Goal: Task Accomplishment & Management: Use online tool/utility

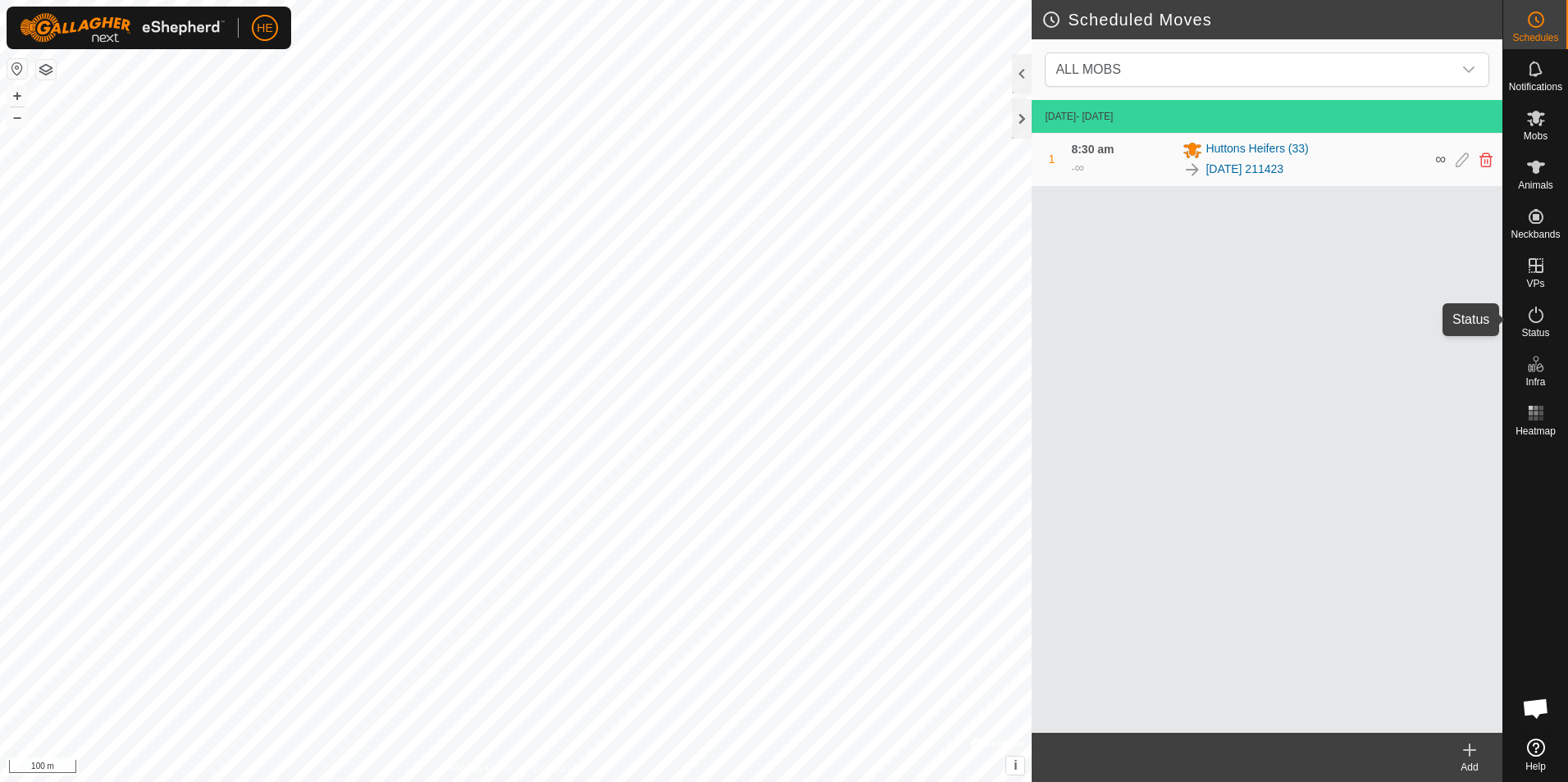
click at [1532, 314] on icon at bounding box center [1536, 315] width 20 height 20
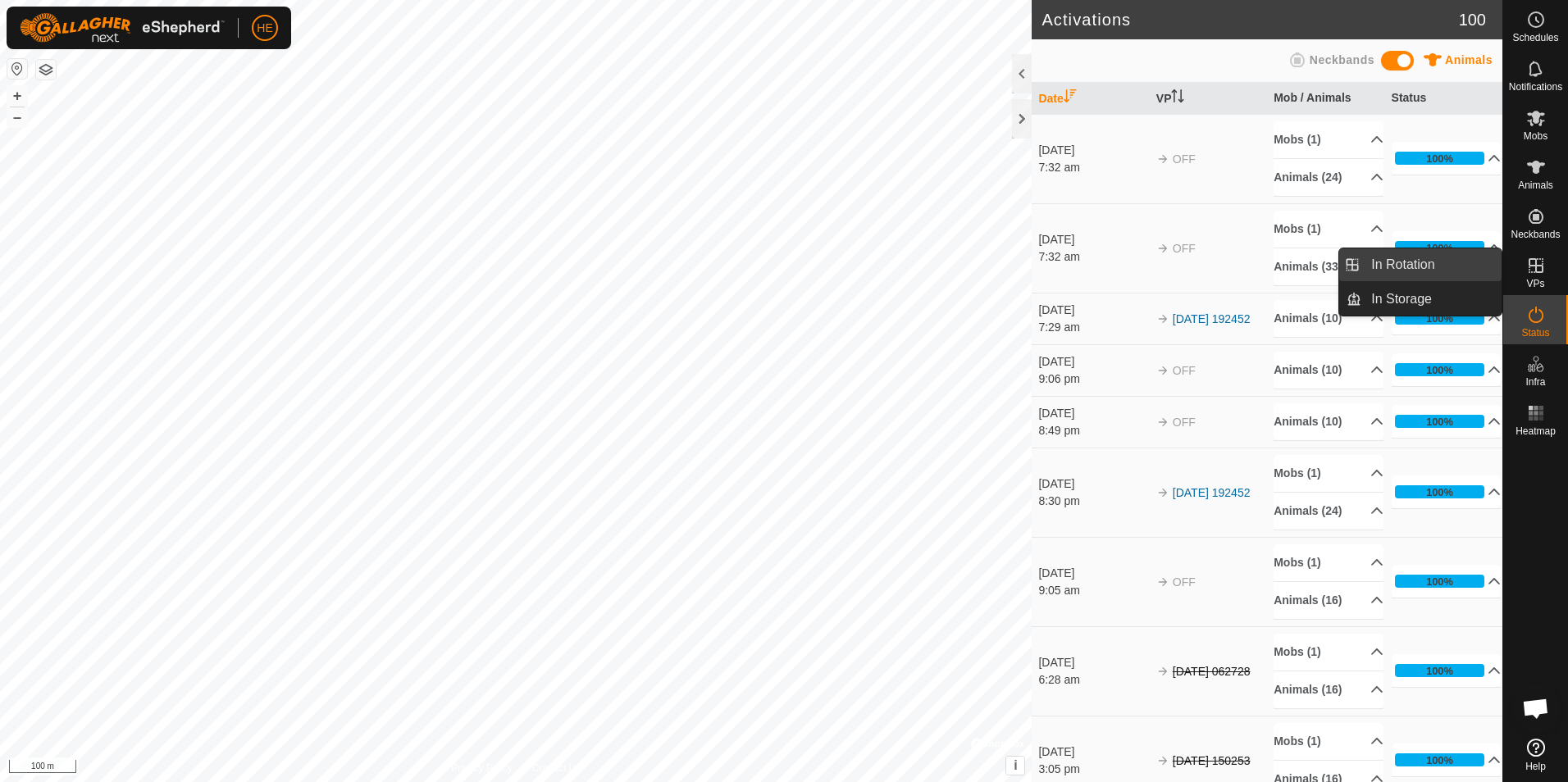
click at [1472, 267] on link "In Rotation" at bounding box center [1431, 265] width 140 height 33
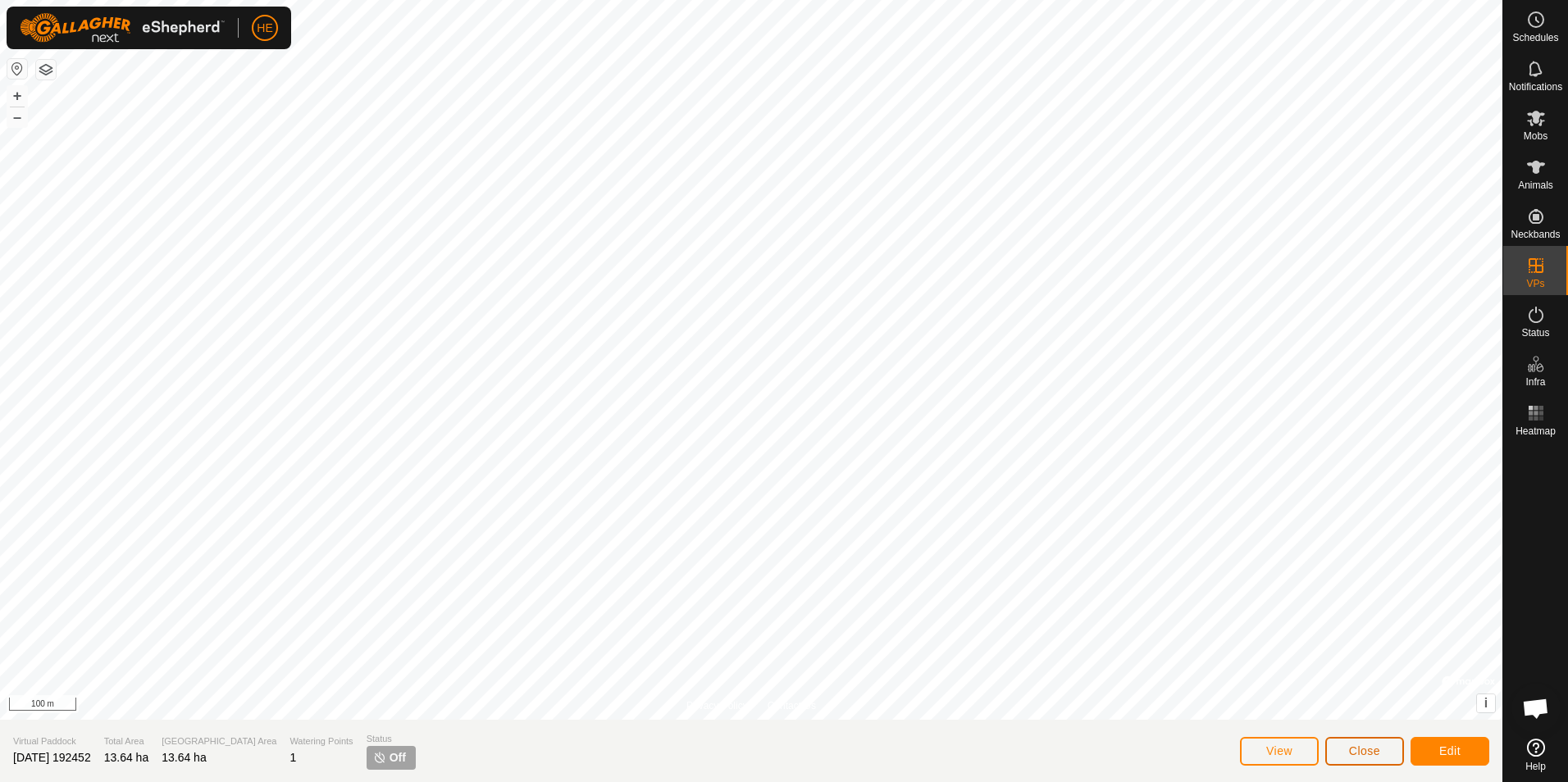
click at [1362, 748] on span "Close" at bounding box center [1365, 751] width 31 height 13
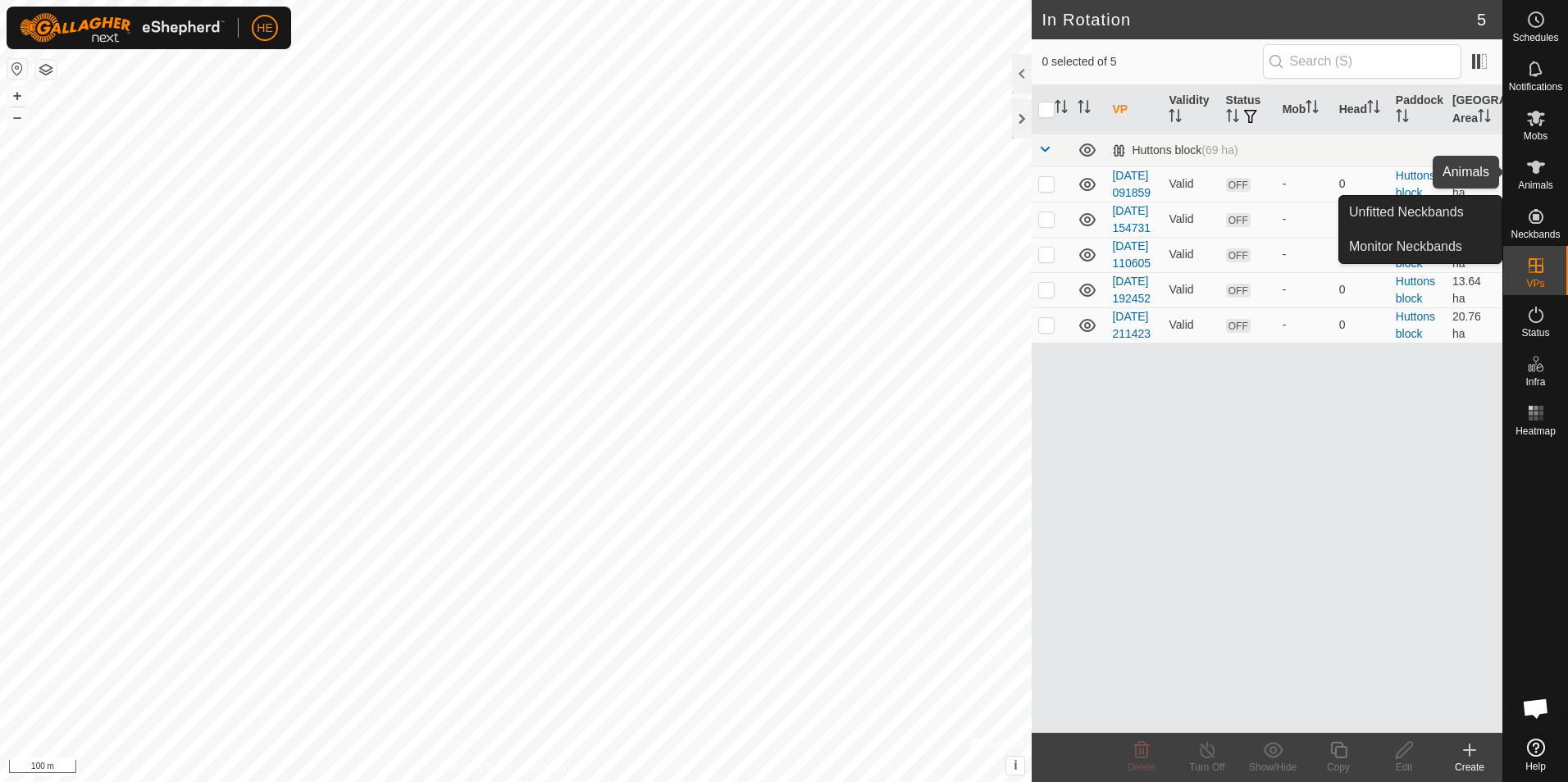
click at [1533, 168] on icon at bounding box center [1536, 167] width 18 height 13
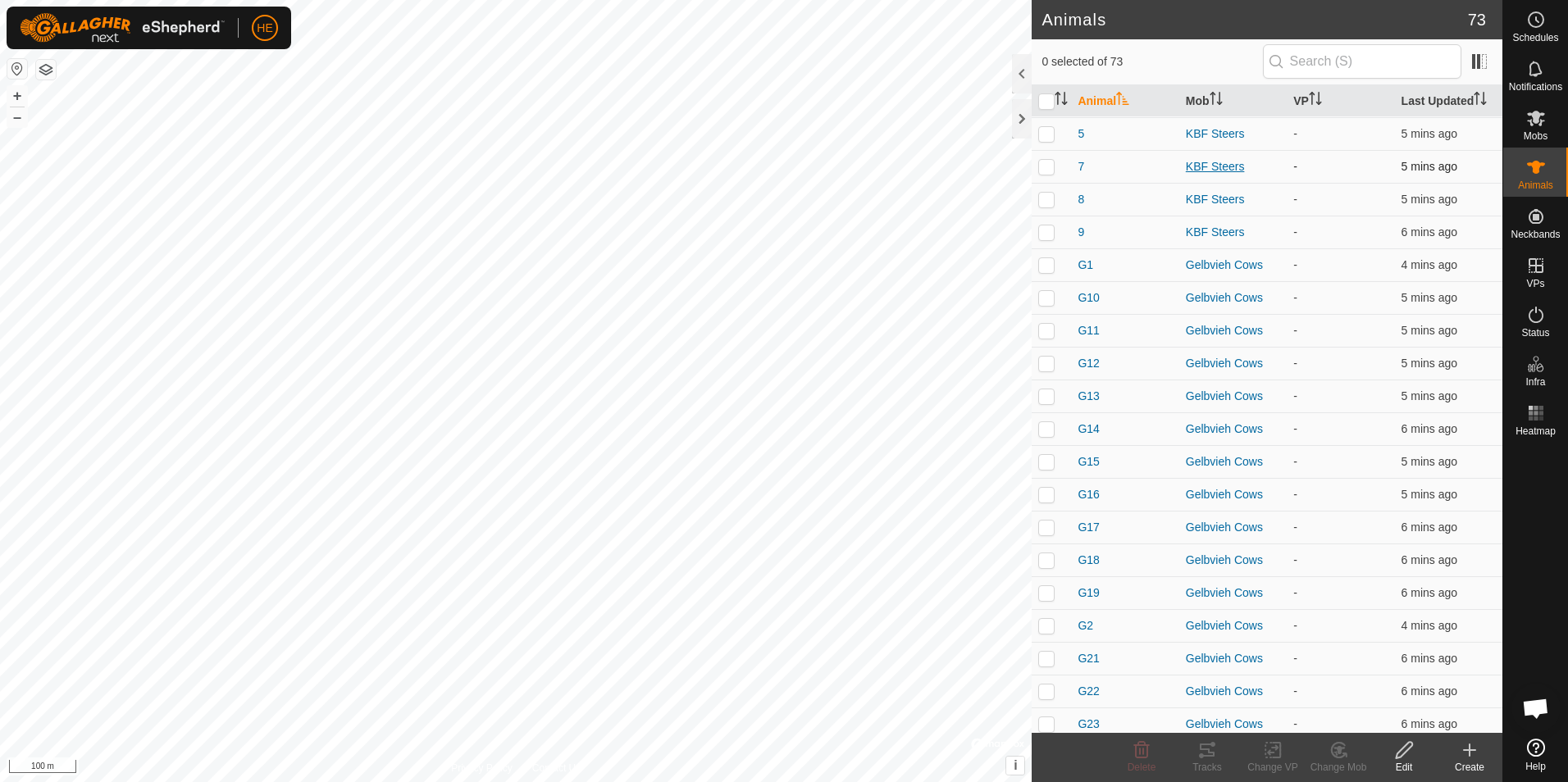
scroll to position [1476, 0]
click at [1050, 267] on p-checkbox at bounding box center [1046, 264] width 16 height 13
checkbox input "true"
click at [1049, 297] on p-checkbox at bounding box center [1046, 297] width 16 height 13
checkbox input "true"
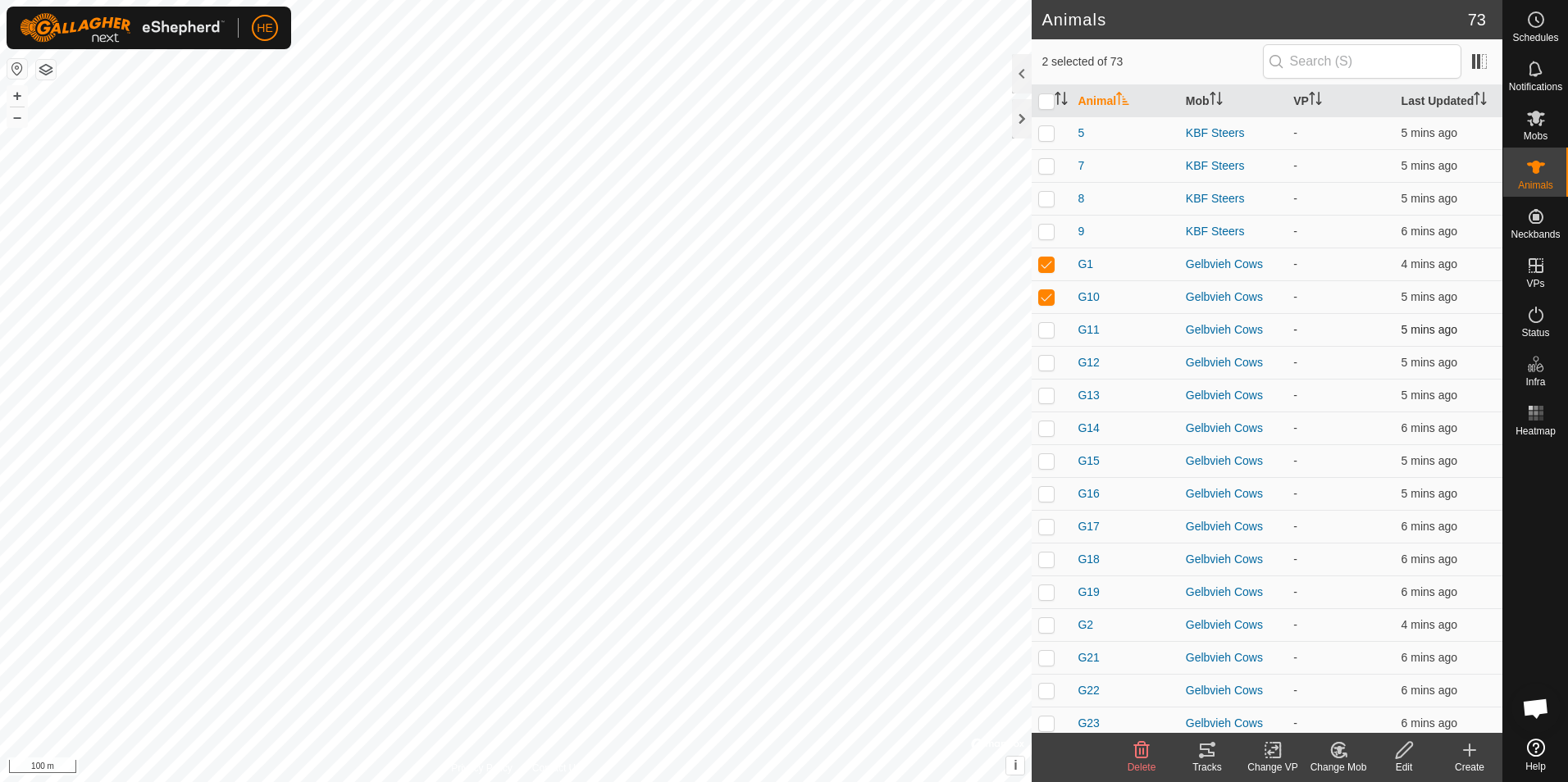
click at [1043, 328] on p-checkbox at bounding box center [1046, 329] width 16 height 13
checkbox input "true"
click at [1045, 362] on p-checkbox at bounding box center [1046, 362] width 16 height 13
checkbox input "true"
click at [1046, 395] on p-checkbox at bounding box center [1046, 395] width 16 height 13
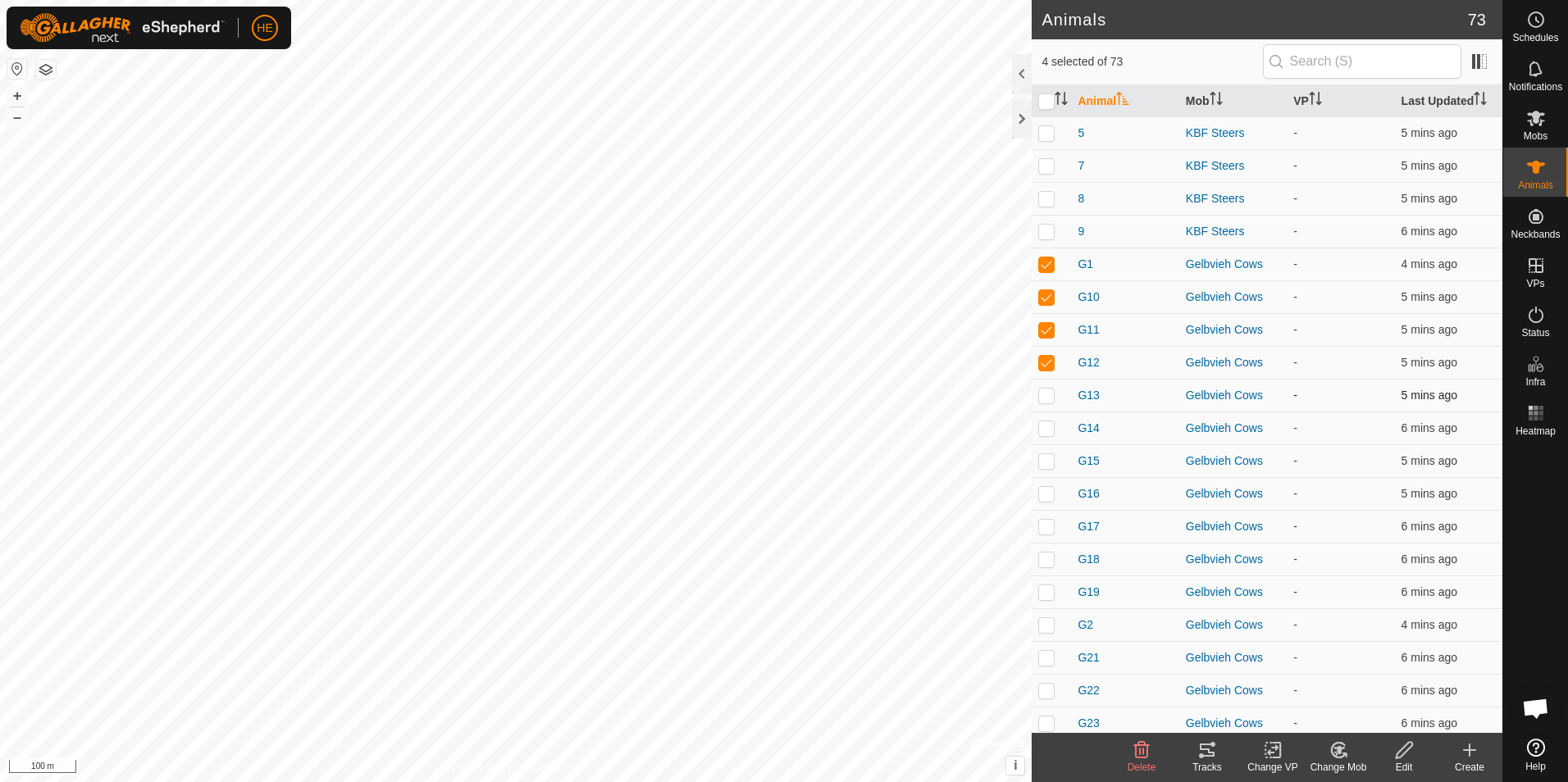
checkbox input "true"
click at [1044, 425] on p-checkbox at bounding box center [1046, 428] width 16 height 13
checkbox input "true"
click at [1044, 460] on p-checkbox at bounding box center [1046, 461] width 16 height 13
checkbox input "true"
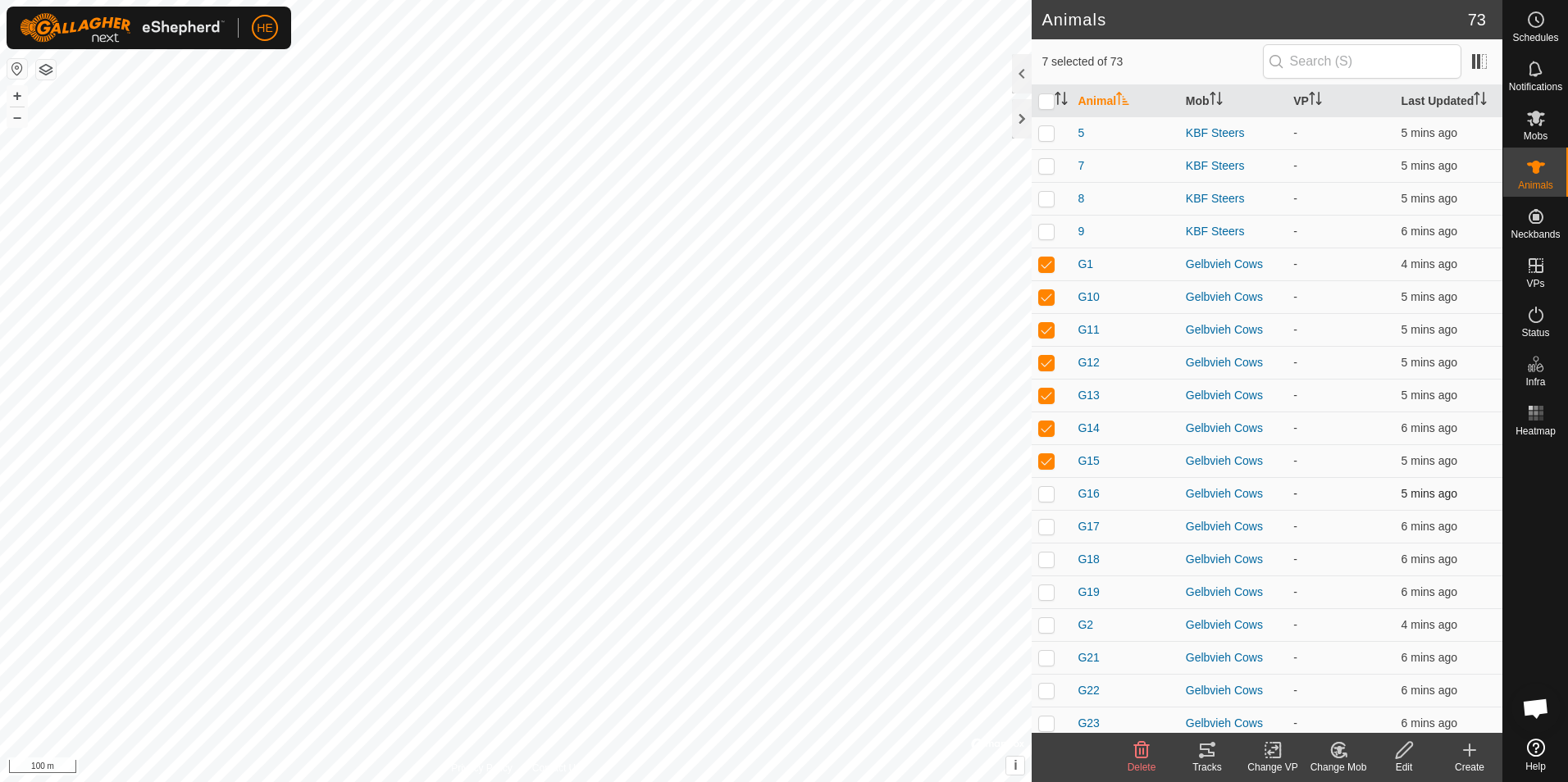
drag, startPoint x: 1051, startPoint y: 494, endPoint x: 1049, endPoint y: 504, distance: 10.2
click at [1052, 494] on p-checkbox at bounding box center [1046, 494] width 16 height 13
checkbox input "true"
click at [1048, 527] on p-checkbox at bounding box center [1046, 527] width 16 height 13
checkbox input "true"
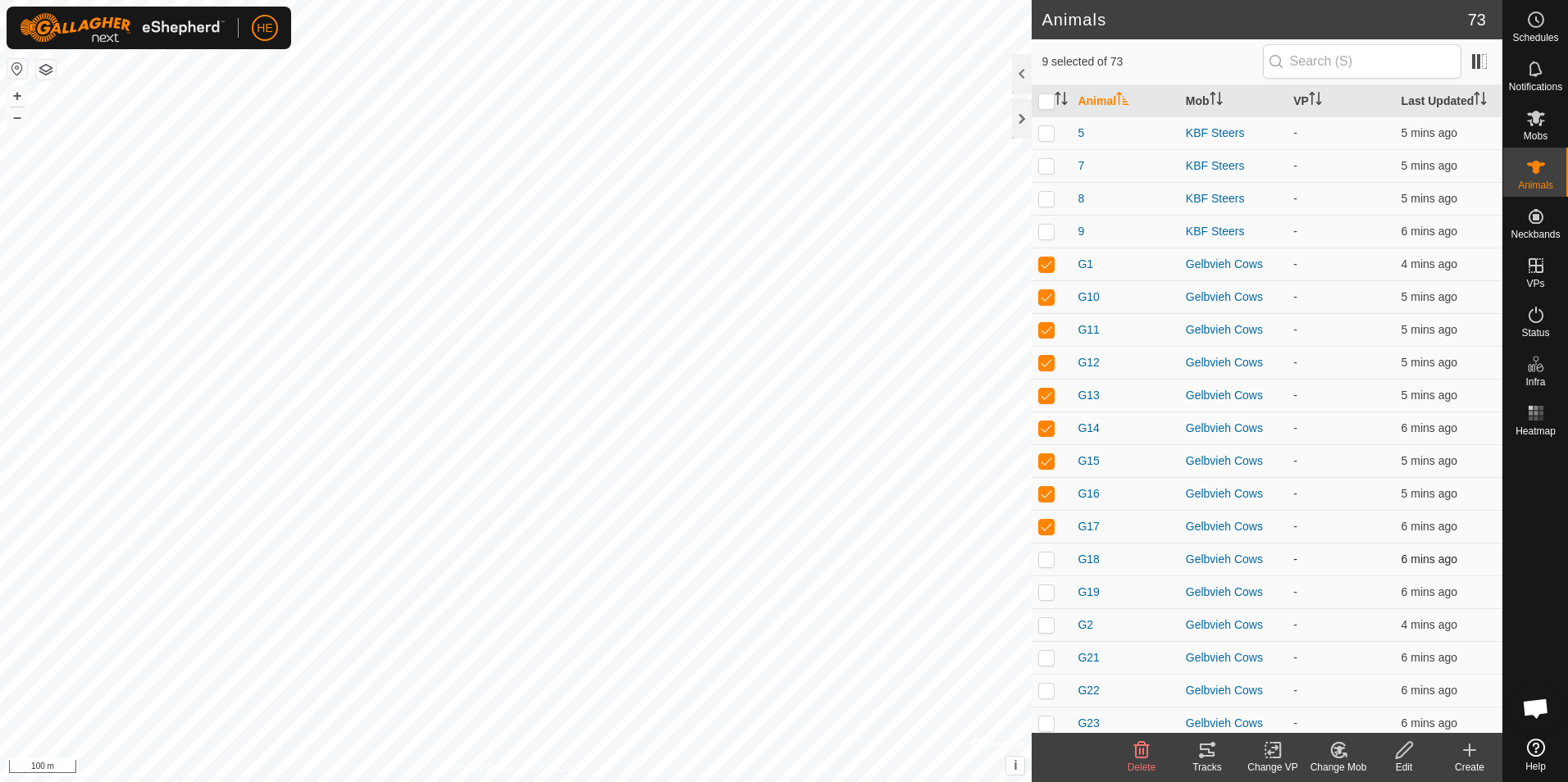
click at [1044, 557] on p-checkbox at bounding box center [1046, 559] width 16 height 13
checkbox input "true"
click at [1047, 589] on p-checkbox at bounding box center [1046, 592] width 16 height 13
checkbox input "true"
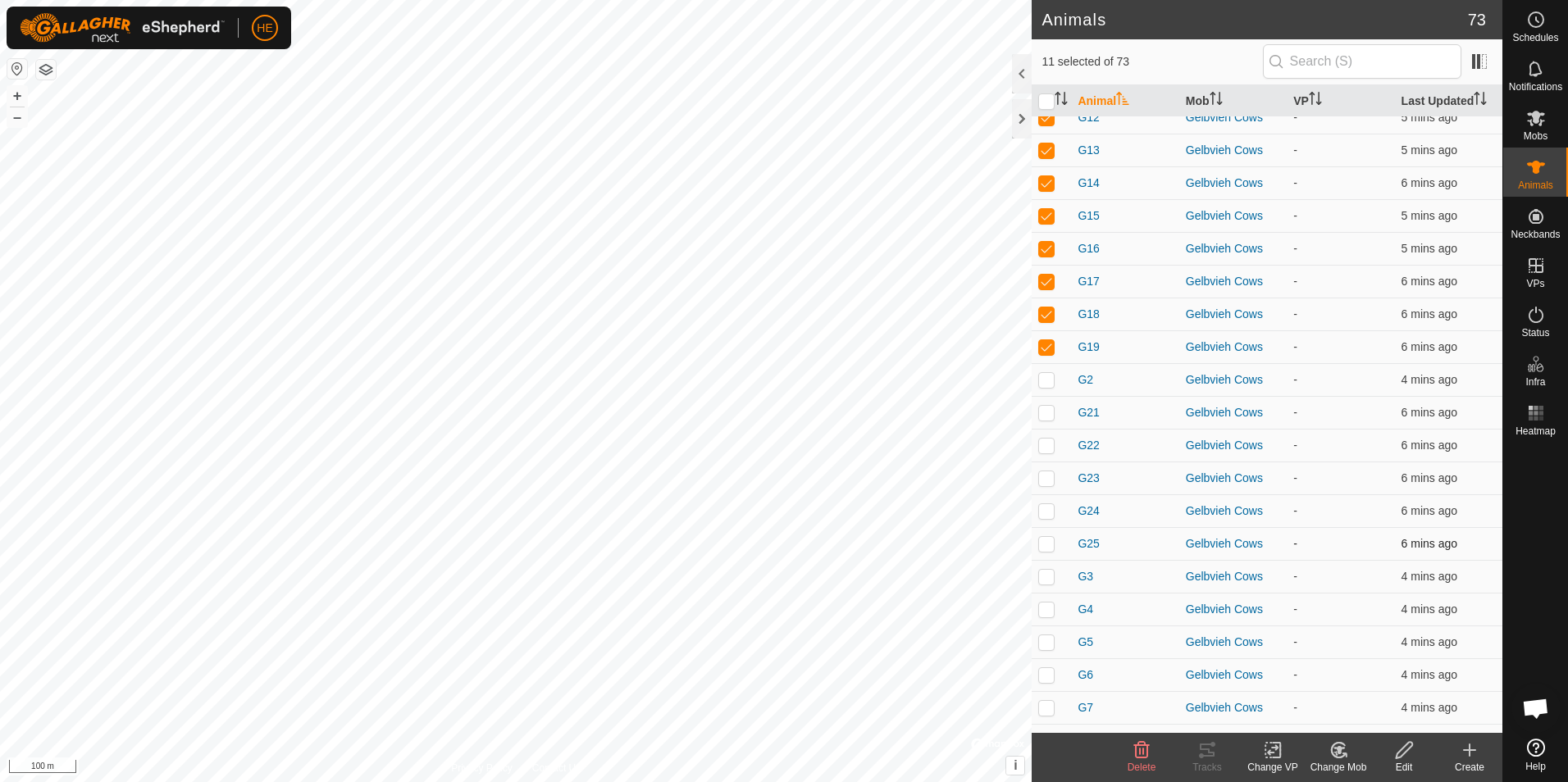
scroll to position [1722, 0]
click at [1049, 381] on p-checkbox at bounding box center [1046, 379] width 16 height 13
checkbox input "true"
drag, startPoint x: 1044, startPoint y: 410, endPoint x: 1044, endPoint y: 420, distance: 10.0
click at [1044, 410] on p-checkbox at bounding box center [1046, 412] width 16 height 13
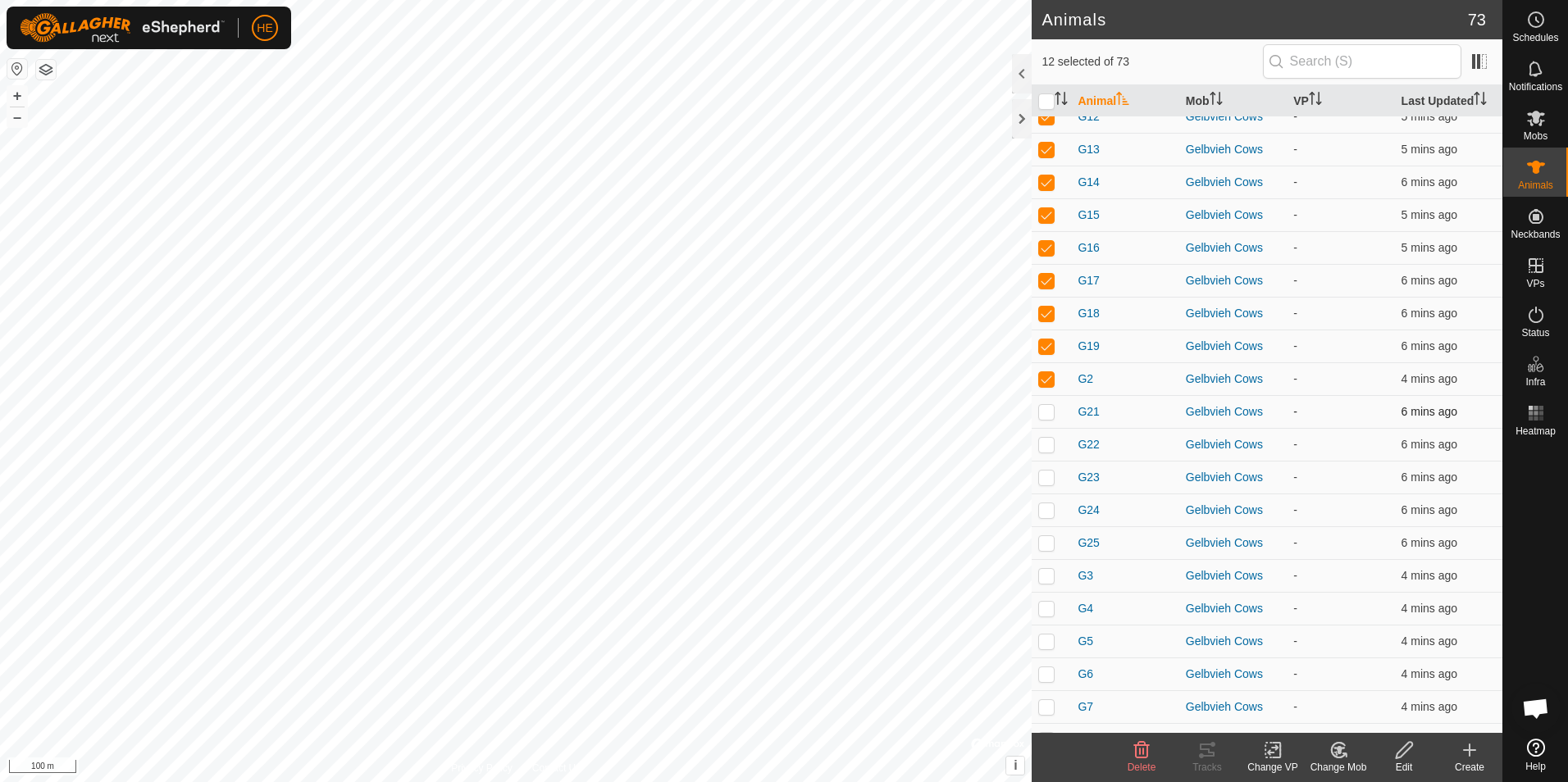
checkbox input "true"
click at [1044, 444] on p-checkbox at bounding box center [1046, 444] width 16 height 13
checkbox input "true"
click at [1048, 478] on p-checkbox at bounding box center [1046, 477] width 16 height 13
checkbox input "true"
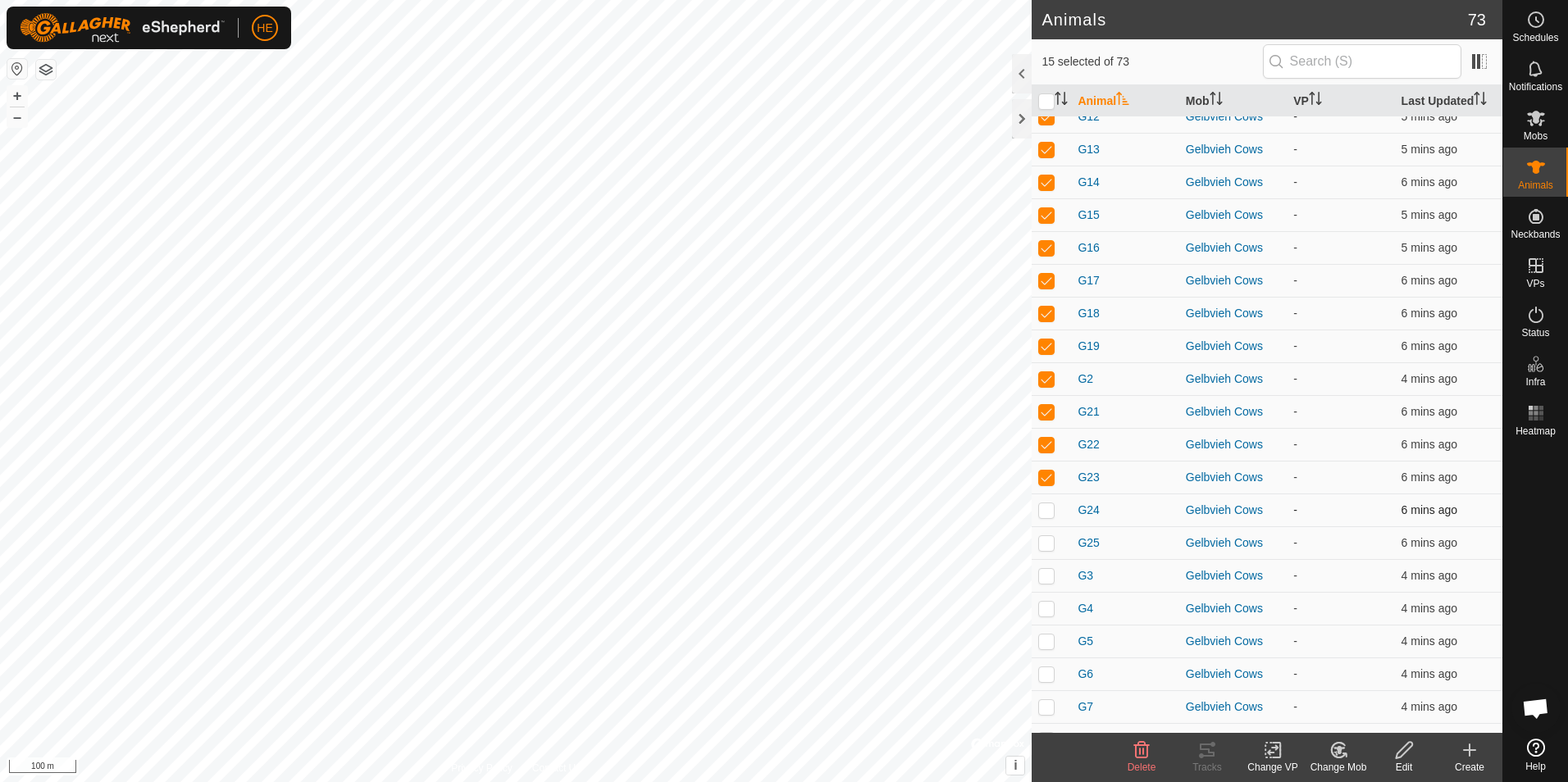
click at [1046, 509] on p-checkbox at bounding box center [1046, 510] width 16 height 13
checkbox input "true"
click at [1045, 543] on p-checkbox at bounding box center [1046, 543] width 16 height 13
checkbox input "true"
click at [1045, 571] on p-checkbox at bounding box center [1046, 576] width 16 height 13
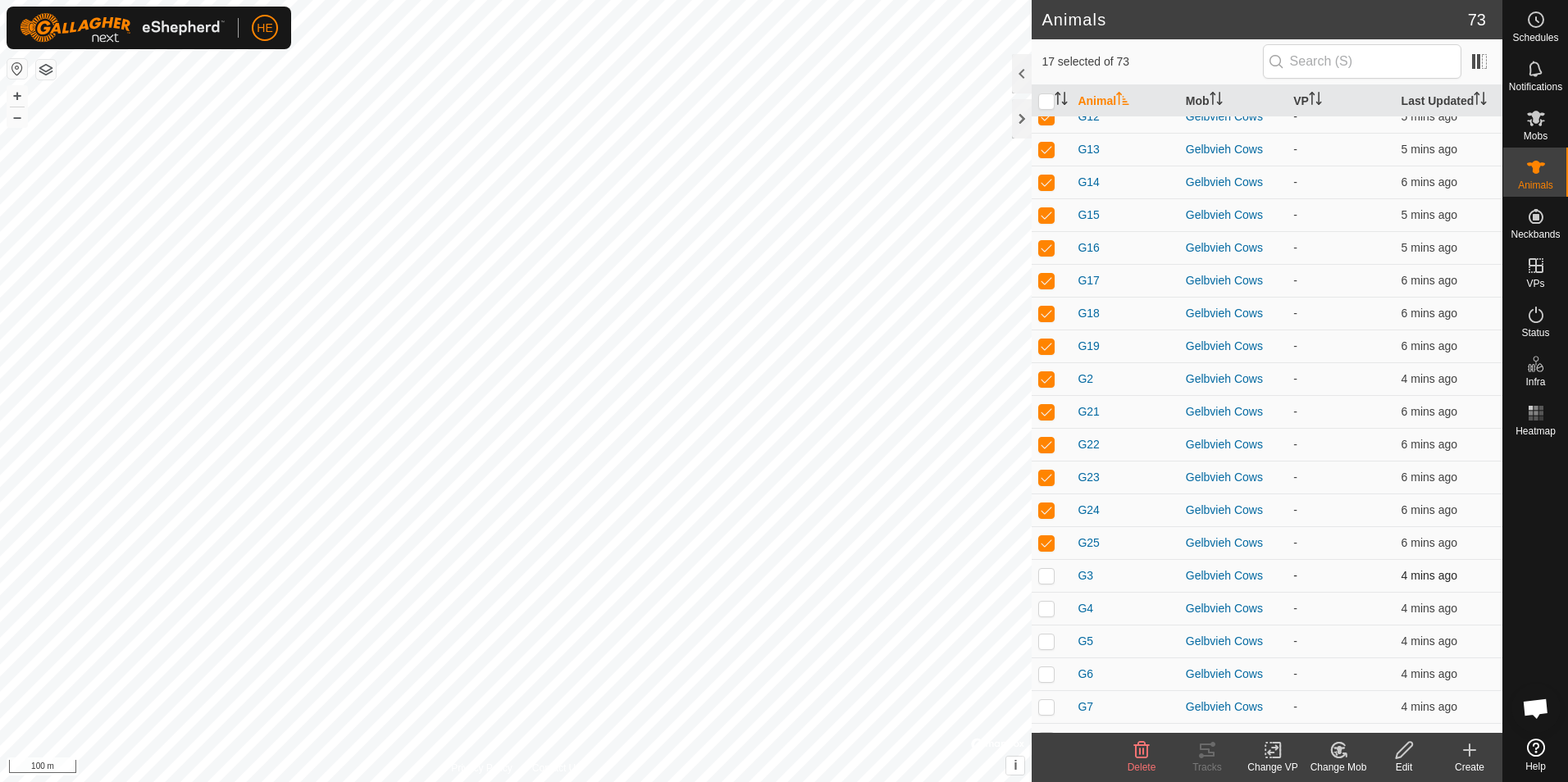
checkbox input "true"
click at [1047, 607] on p-checkbox at bounding box center [1046, 609] width 16 height 13
checkbox input "true"
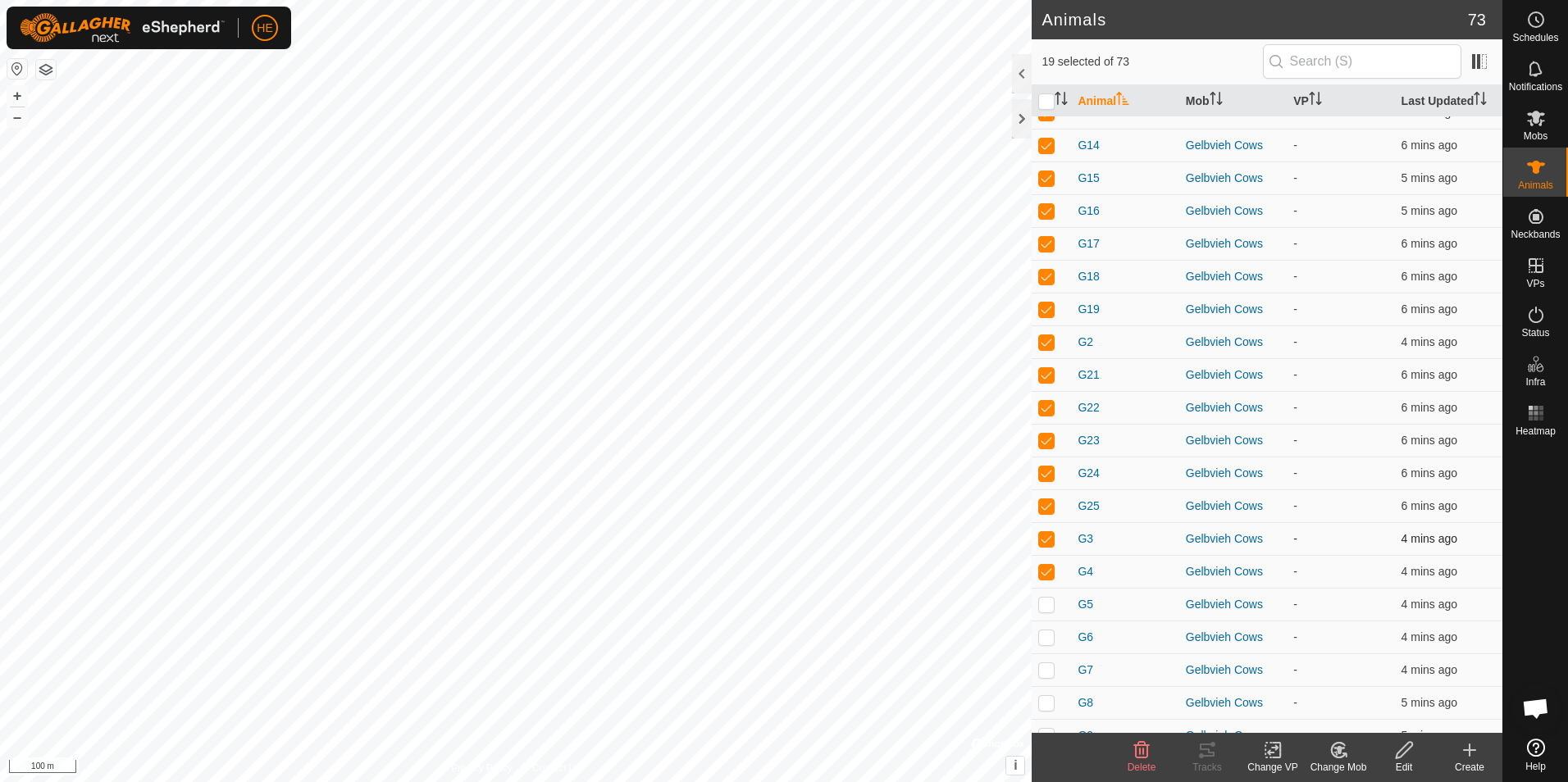
scroll to position [1778, 0]
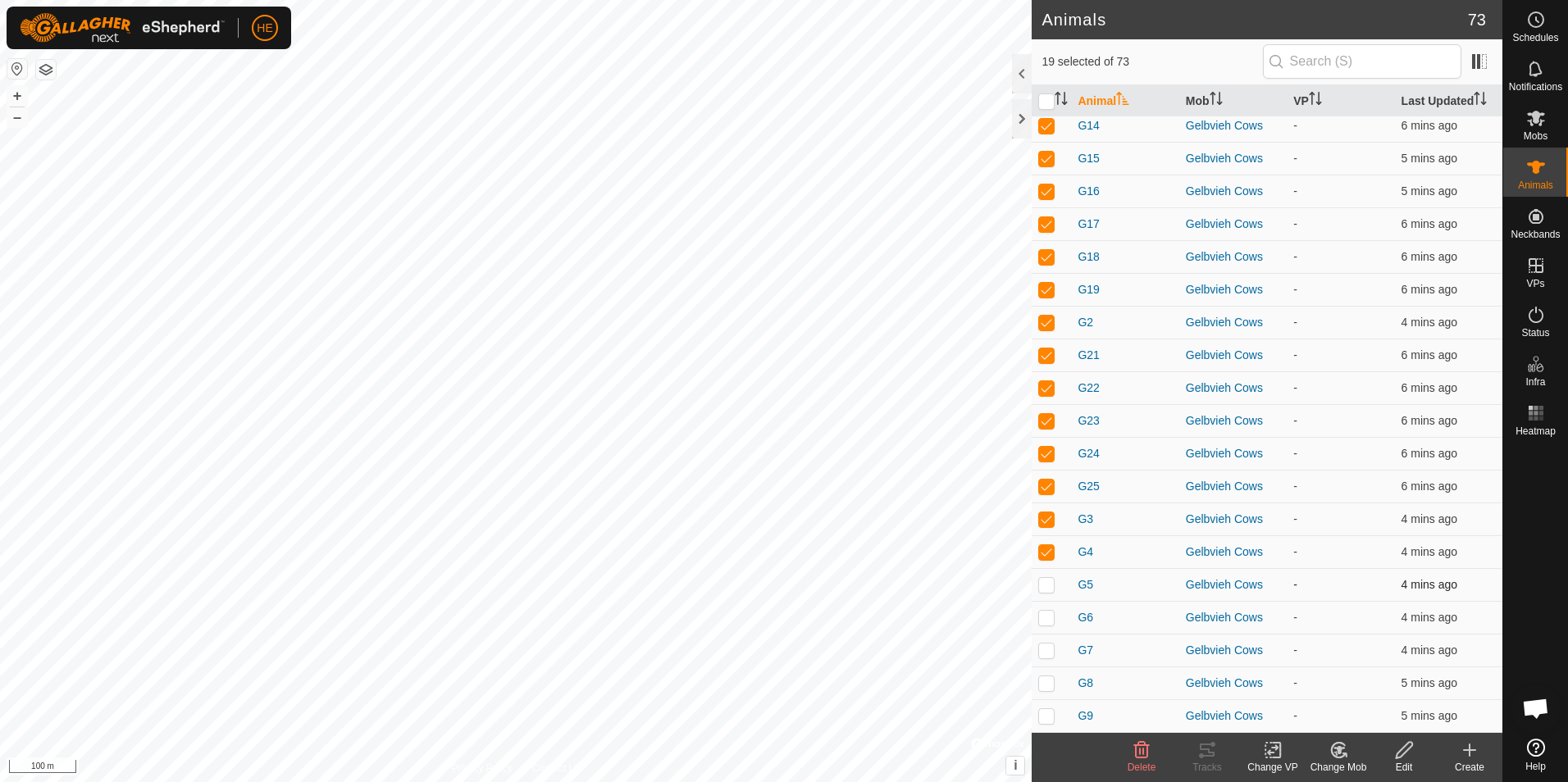
click at [1045, 585] on p-checkbox at bounding box center [1046, 585] width 16 height 13
checkbox input "true"
drag, startPoint x: 1042, startPoint y: 618, endPoint x: 1045, endPoint y: 634, distance: 16.3
click at [1043, 619] on p-checkbox at bounding box center [1046, 618] width 16 height 13
checkbox input "true"
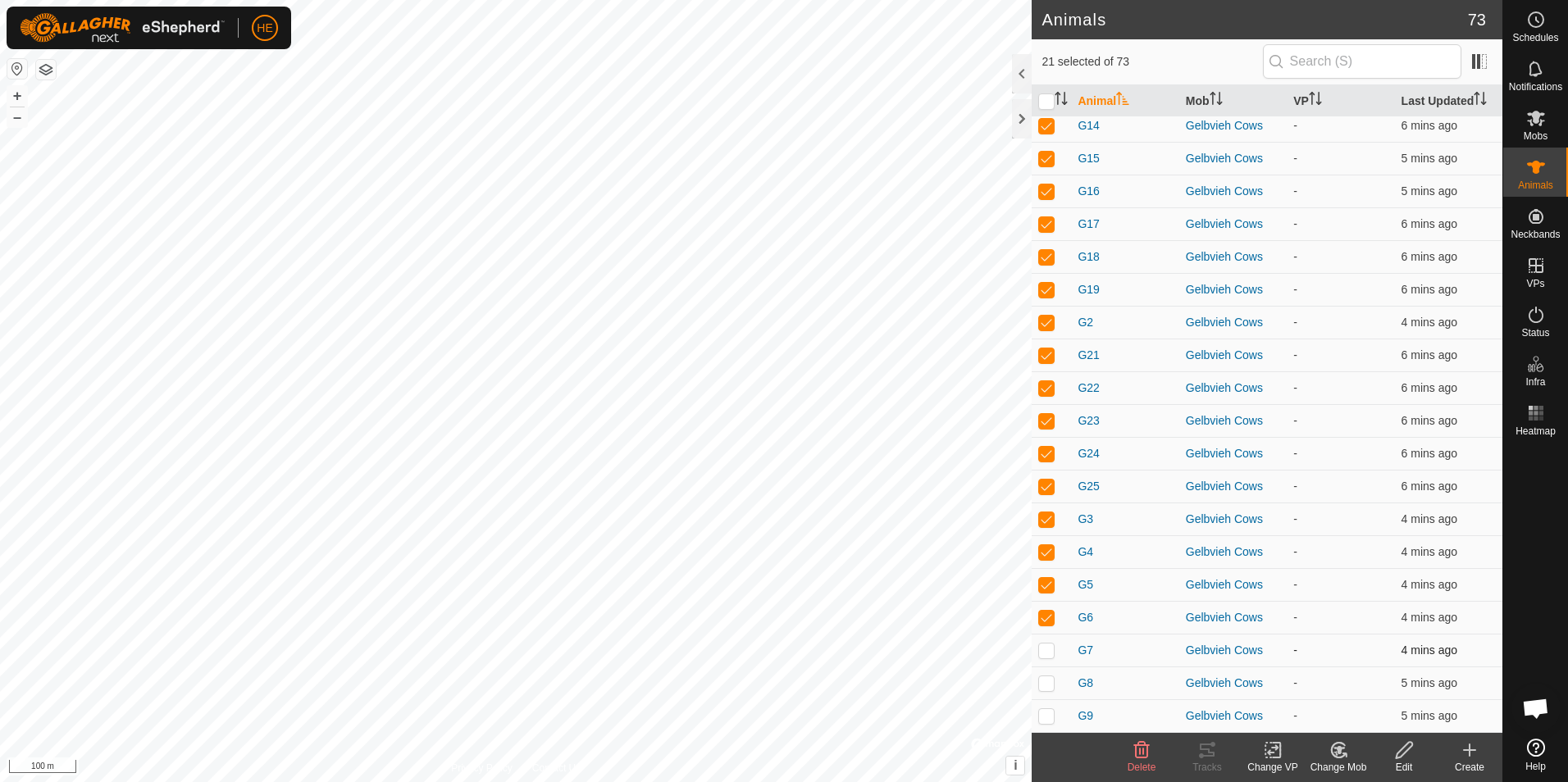
click at [1050, 653] on p-checkbox at bounding box center [1046, 651] width 16 height 13
checkbox input "true"
drag, startPoint x: 1046, startPoint y: 680, endPoint x: 1046, endPoint y: 694, distance: 14.0
click at [1049, 682] on p-checkbox at bounding box center [1046, 683] width 16 height 13
checkbox input "true"
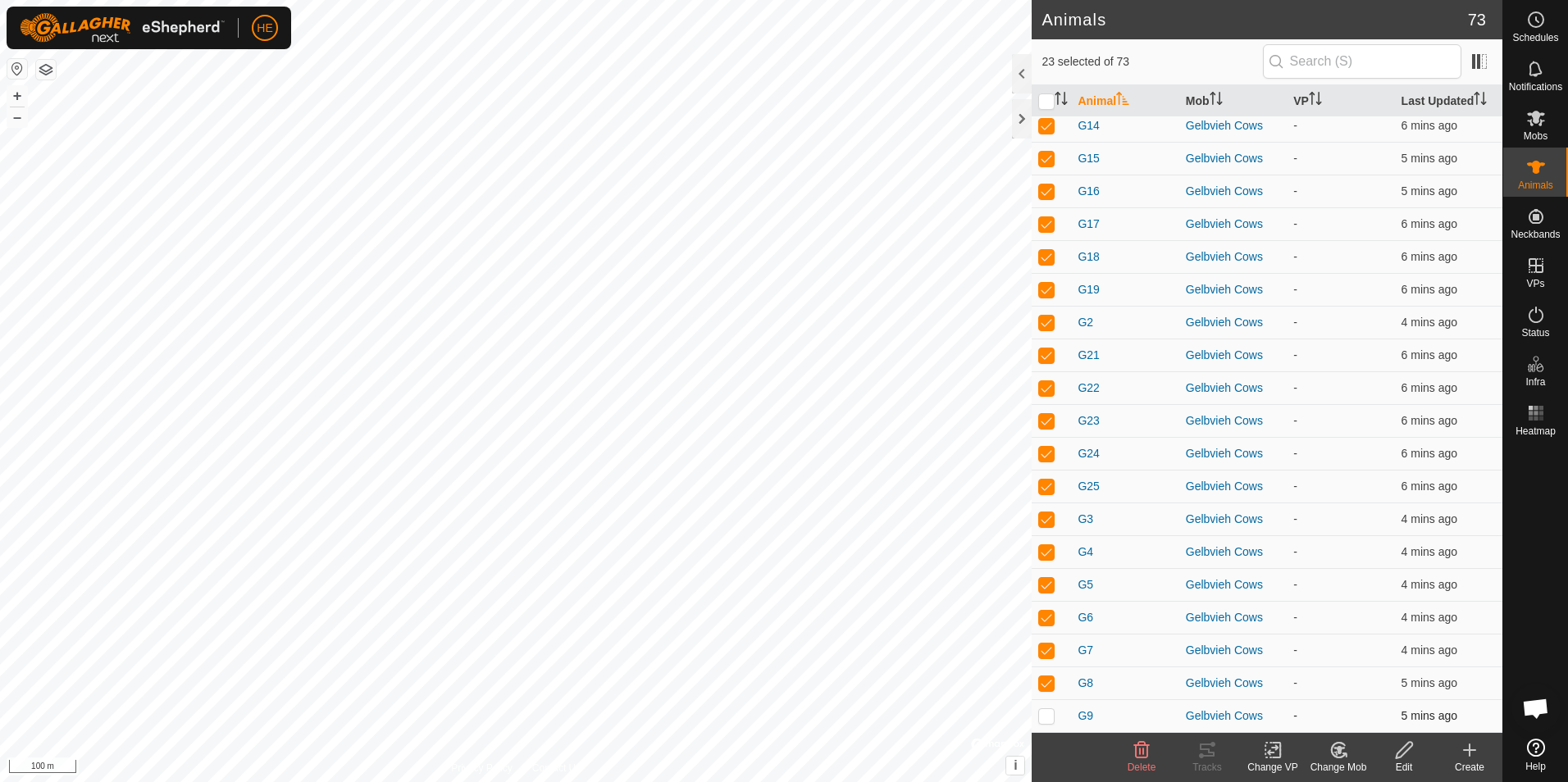
click at [1043, 711] on p-checkbox at bounding box center [1046, 715] width 16 height 13
checkbox input "true"
click at [1273, 748] on icon at bounding box center [1272, 751] width 12 height 11
click at [1351, 677] on link "Choose VP..." at bounding box center [1322, 680] width 162 height 33
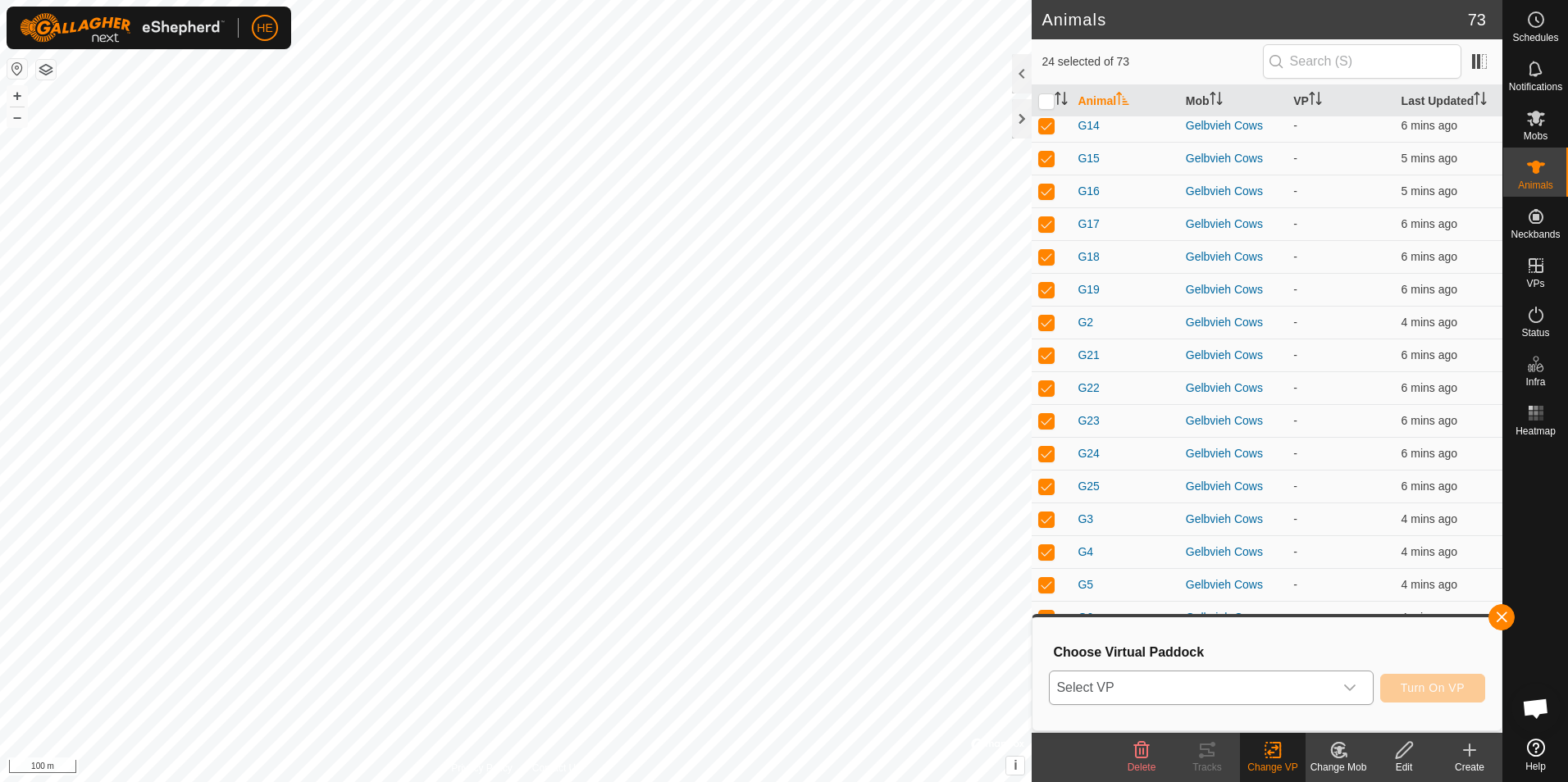
click at [1354, 687] on icon "dropdown trigger" at bounding box center [1349, 688] width 13 height 13
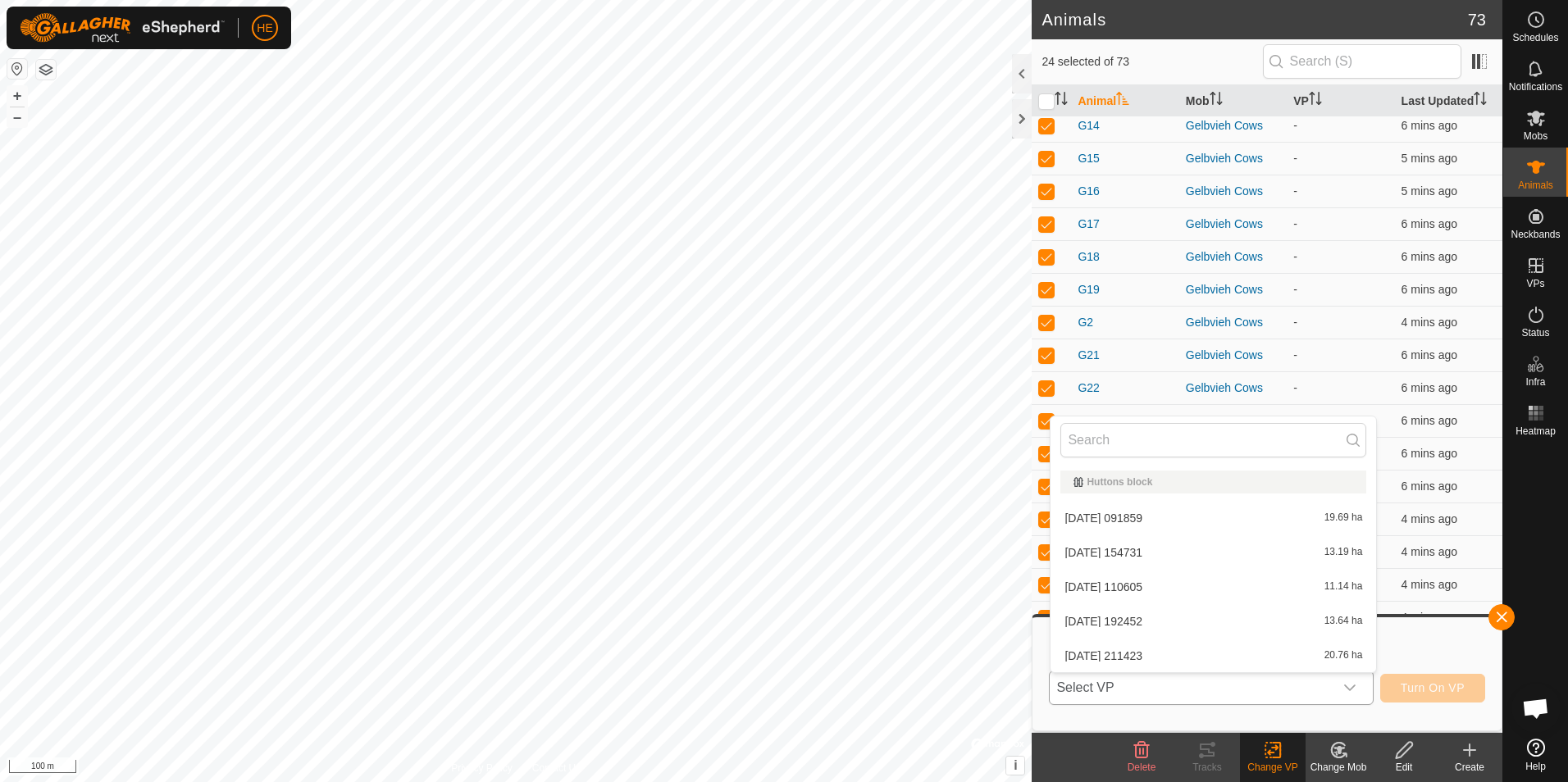
click at [1147, 621] on li "2025-10-06 192452 13.64 ha" at bounding box center [1212, 621] width 326 height 33
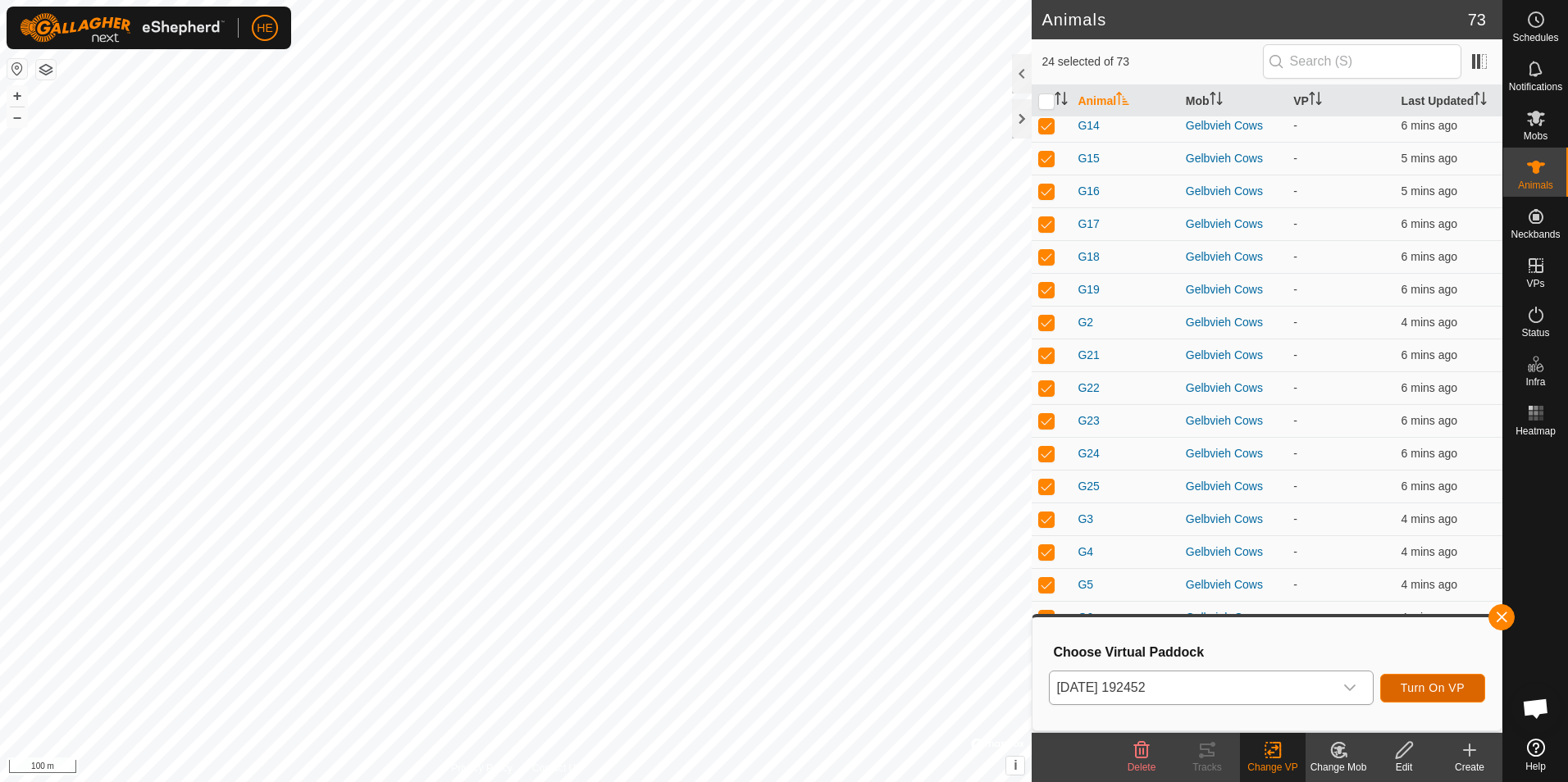
click at [1426, 690] on span "Turn On VP" at bounding box center [1432, 688] width 64 height 13
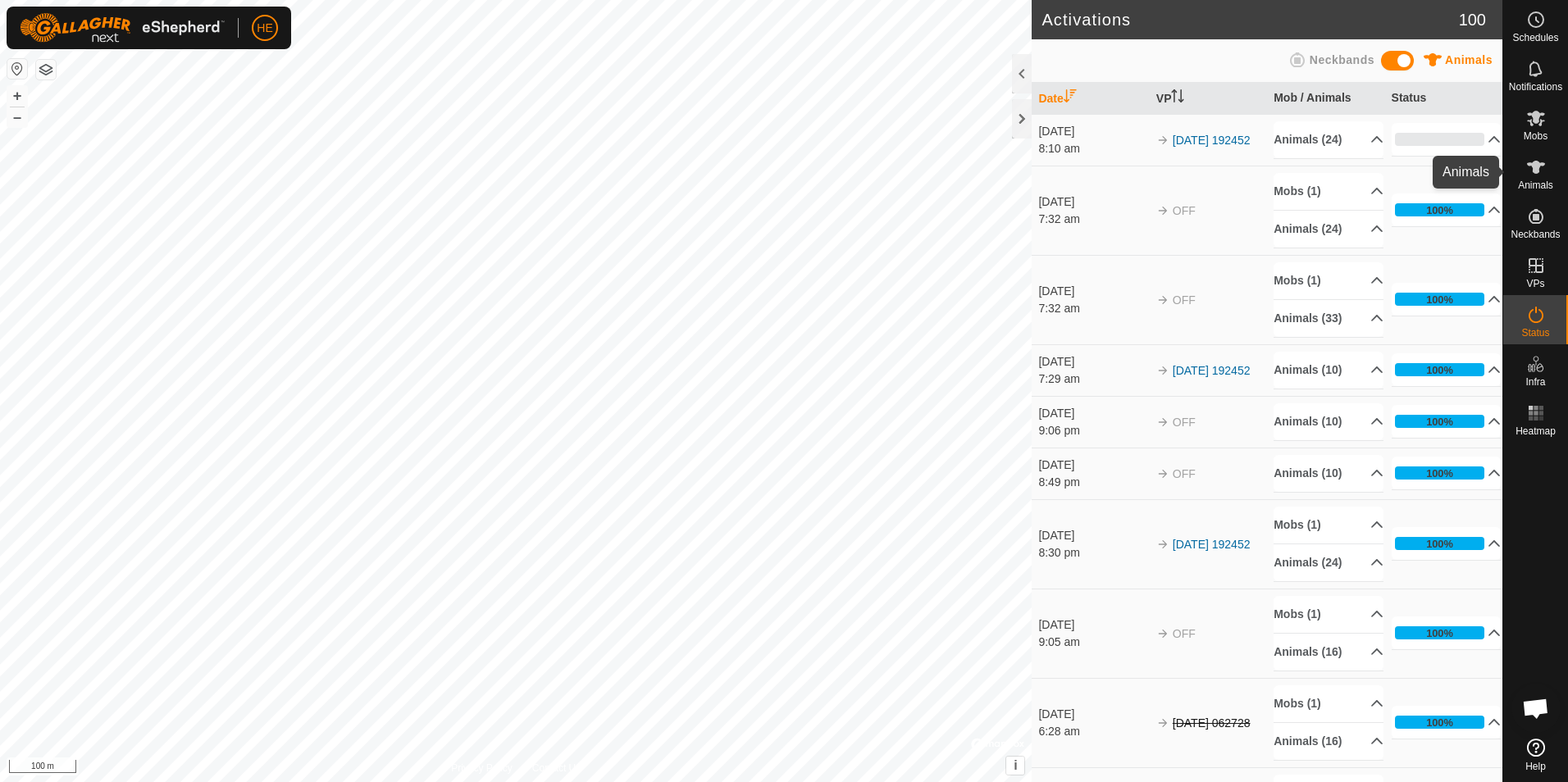
click at [1533, 163] on icon at bounding box center [1536, 167] width 18 height 13
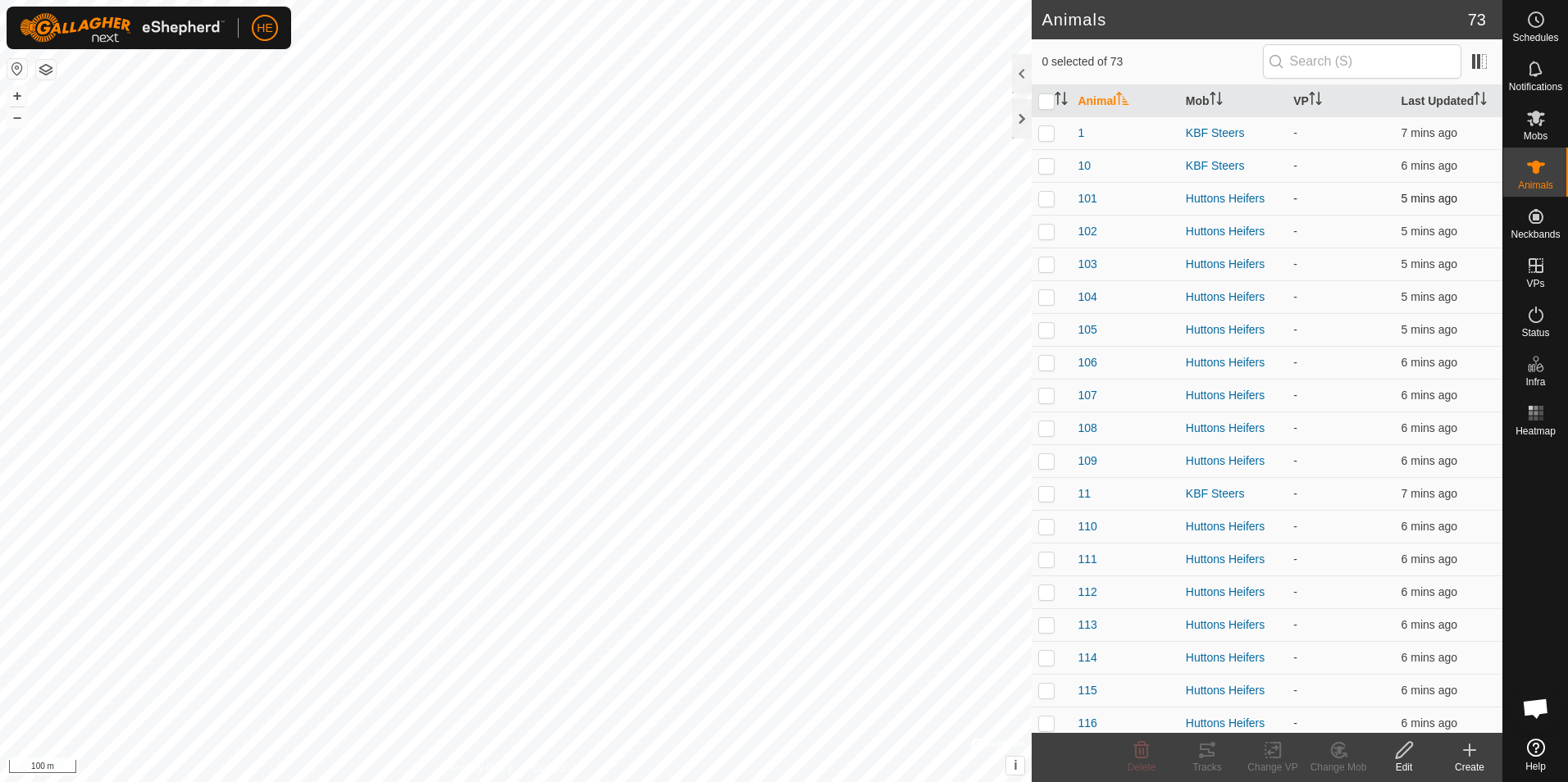
click at [1050, 198] on p-checkbox at bounding box center [1046, 198] width 16 height 13
click at [1052, 198] on p-checkbox at bounding box center [1046, 198] width 16 height 13
click at [1046, 199] on p-checkbox at bounding box center [1046, 198] width 16 height 13
checkbox input "true"
click at [1043, 231] on p-checkbox at bounding box center [1046, 231] width 16 height 13
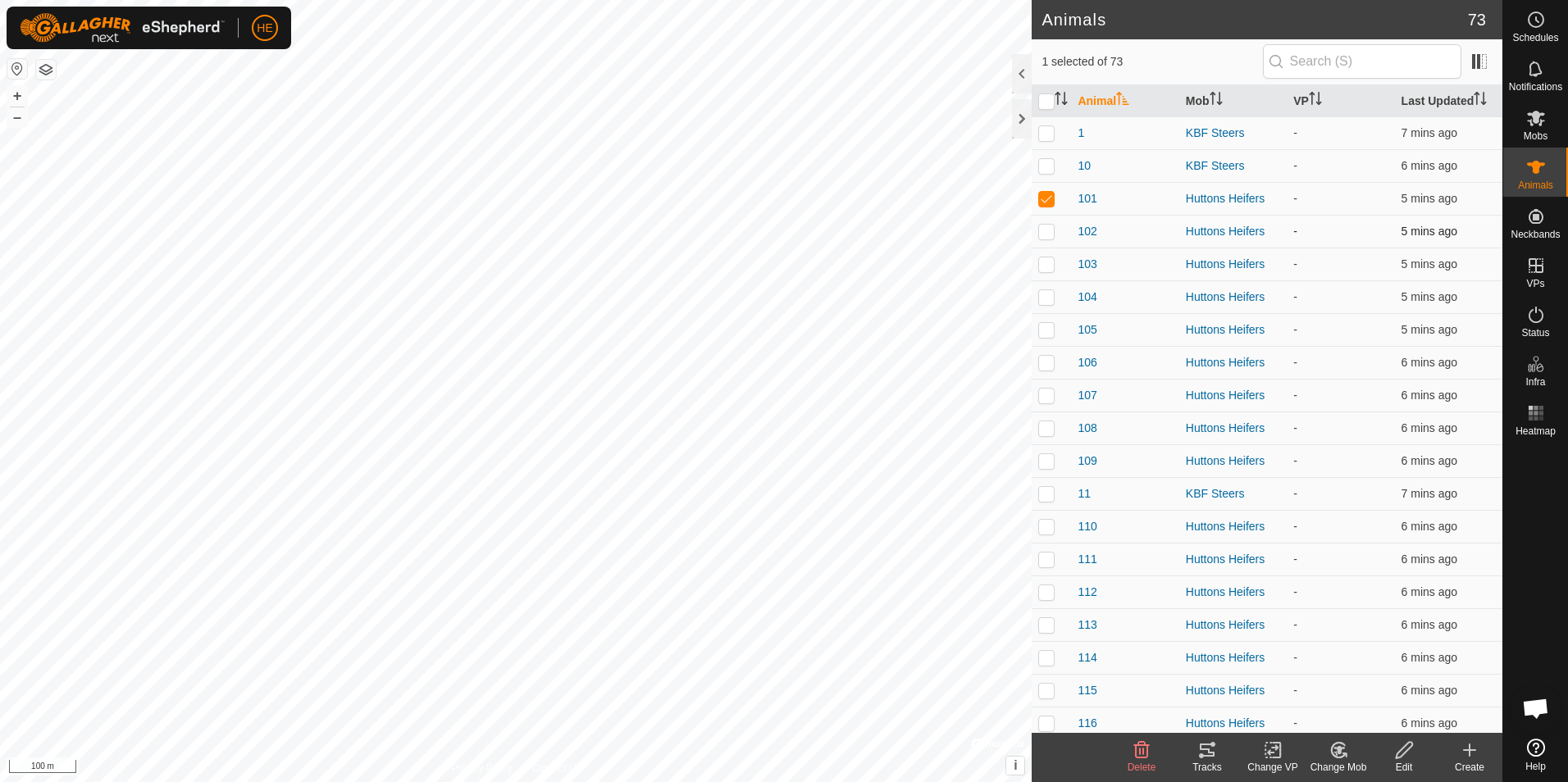
checkbox input "true"
click at [1048, 257] on p-tablecheckbox at bounding box center [1046, 264] width 16 height 13
checkbox input "true"
click at [1046, 295] on p-checkbox at bounding box center [1046, 297] width 16 height 13
checkbox input "true"
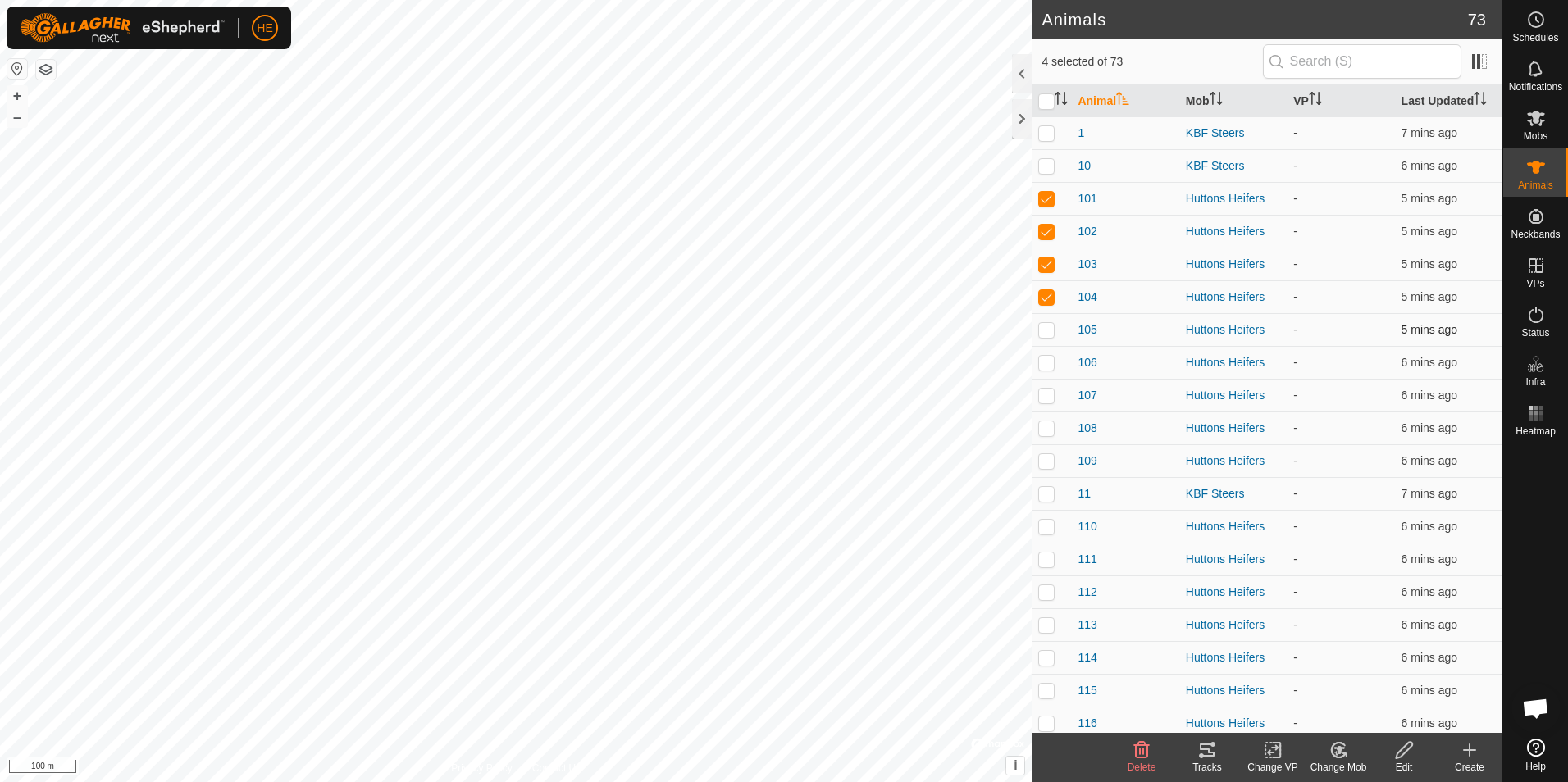
click at [1045, 330] on p-checkbox at bounding box center [1046, 329] width 16 height 13
checkbox input "true"
click at [1048, 363] on p-checkbox at bounding box center [1046, 362] width 16 height 13
checkbox input "true"
click at [1047, 393] on p-checkbox at bounding box center [1046, 395] width 16 height 13
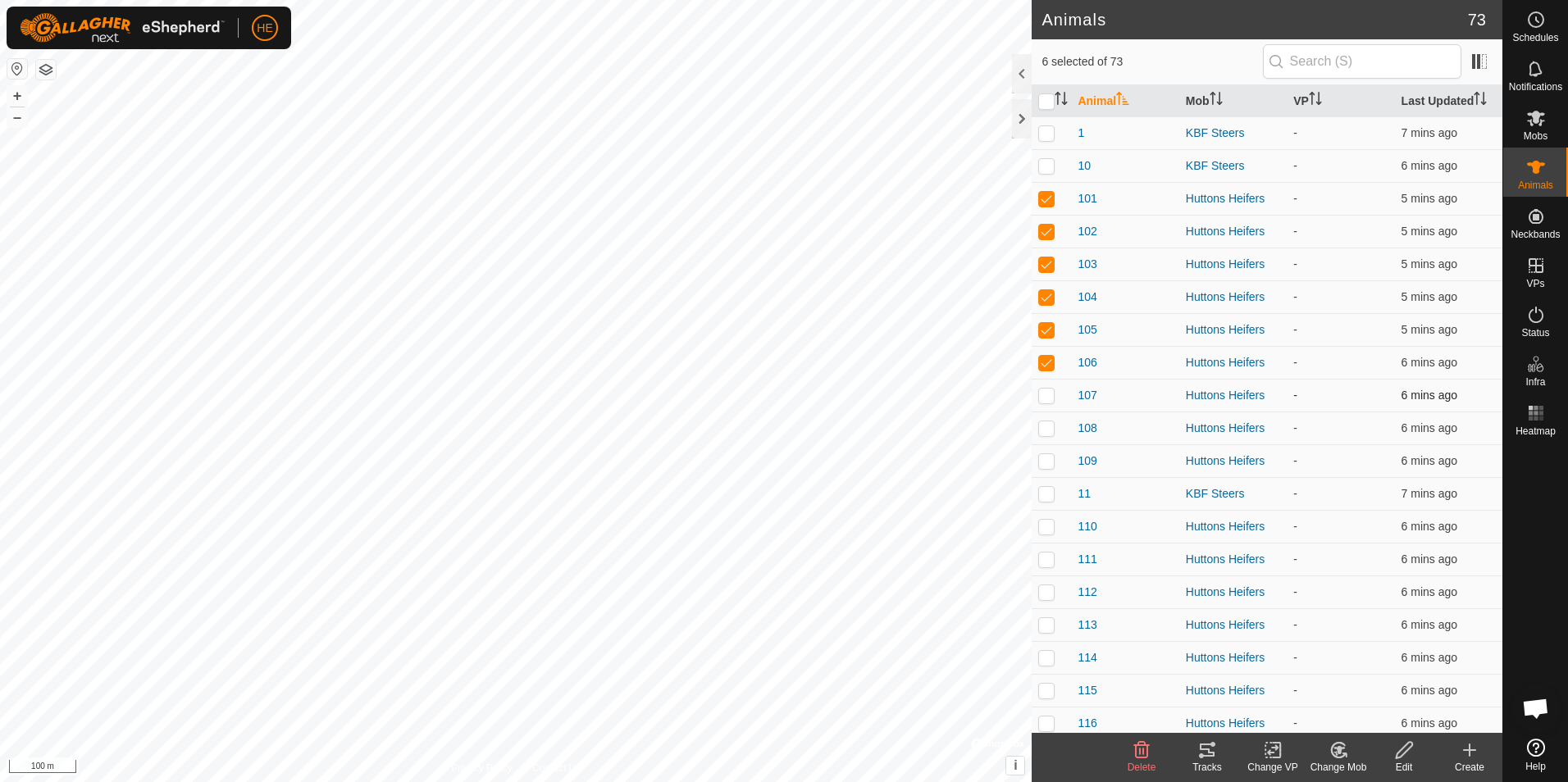
checkbox input "true"
click at [1043, 425] on p-checkbox at bounding box center [1046, 428] width 16 height 13
checkbox input "true"
click at [1044, 460] on p-checkbox at bounding box center [1046, 461] width 16 height 13
checkbox input "true"
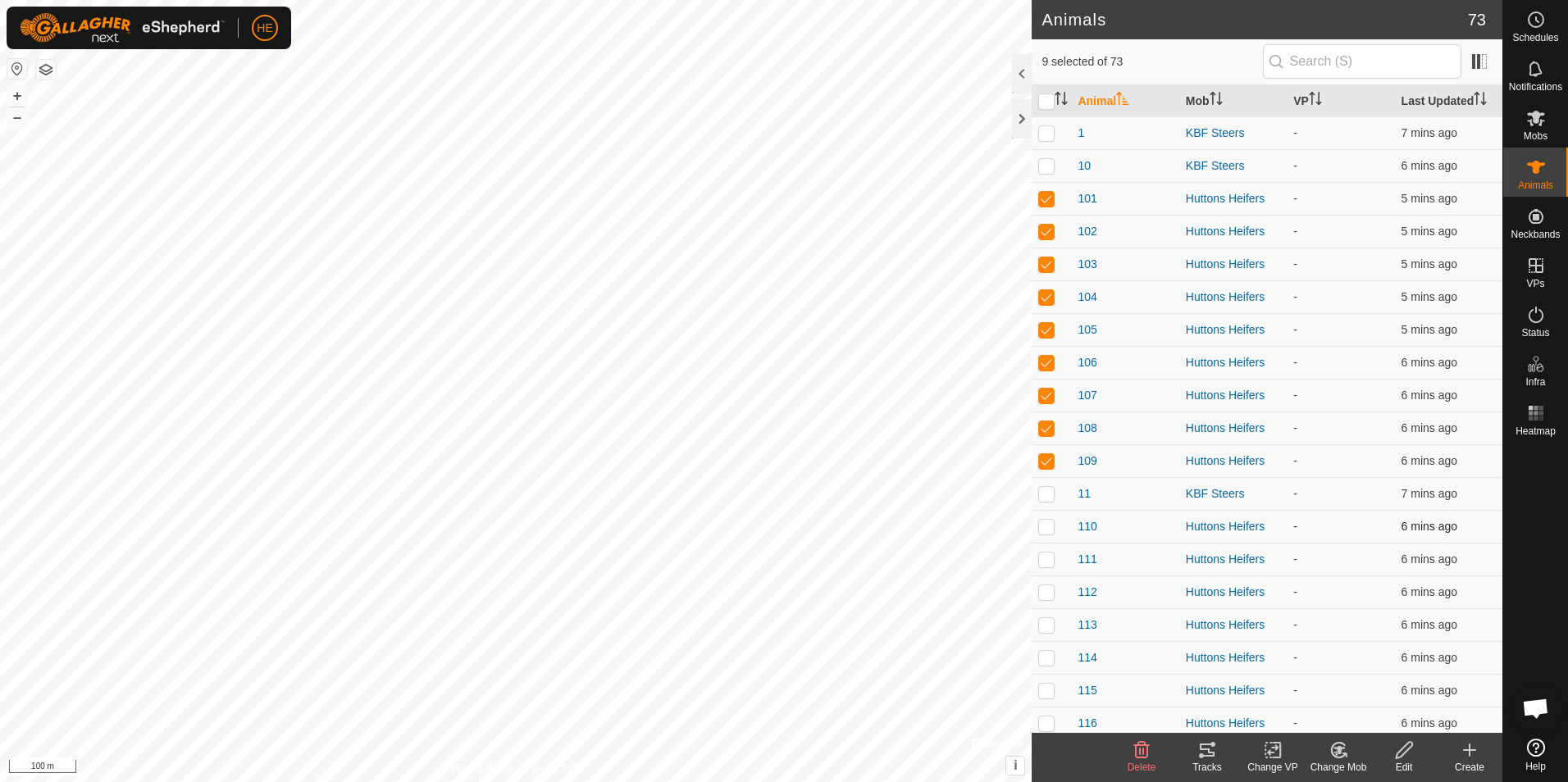
click at [1045, 527] on p-checkbox at bounding box center [1046, 527] width 16 height 13
checkbox input "true"
click at [1046, 557] on p-checkbox at bounding box center [1046, 559] width 16 height 13
checkbox input "true"
click at [1044, 587] on p-checkbox at bounding box center [1046, 592] width 16 height 13
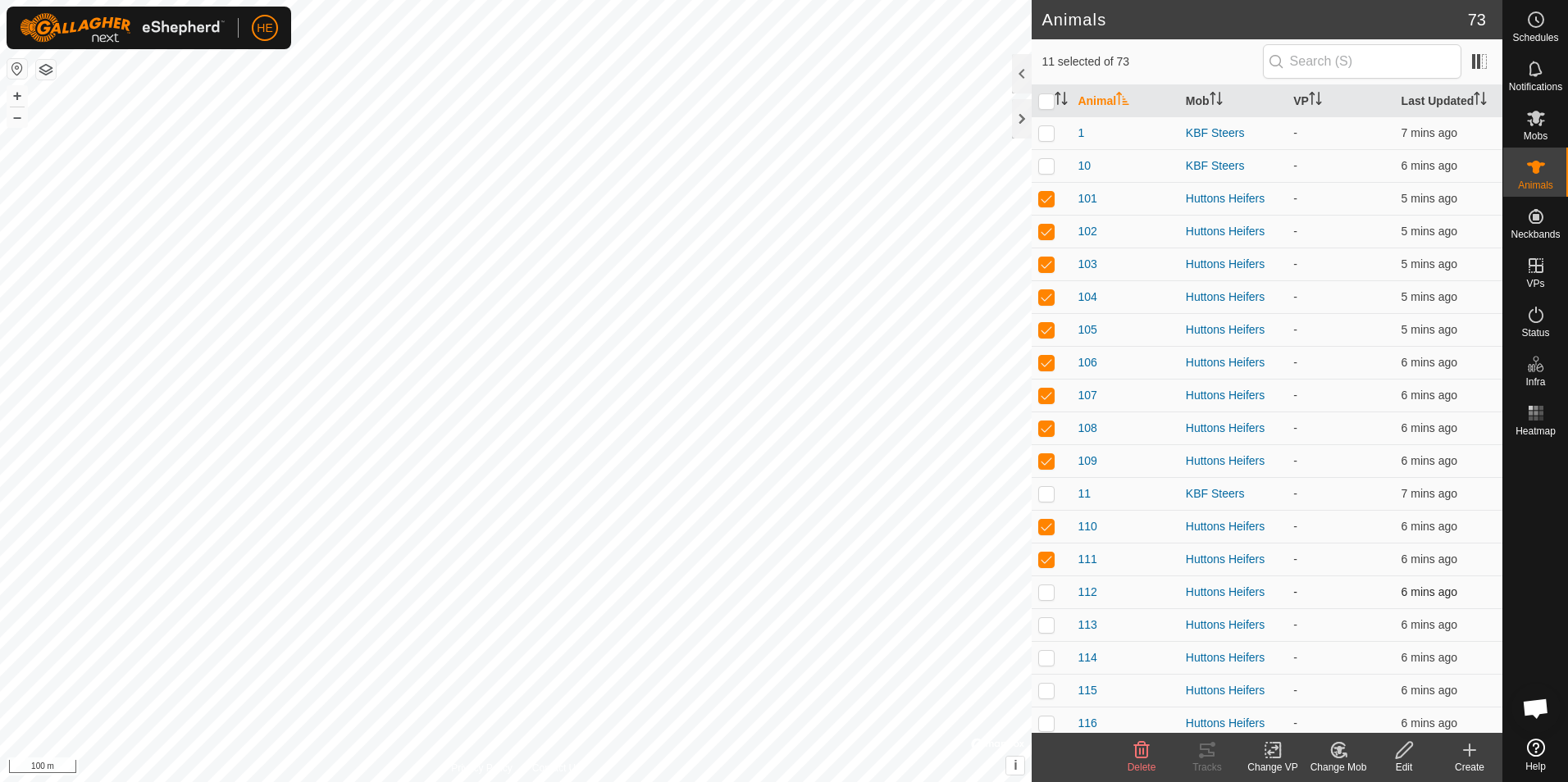
checkbox input "true"
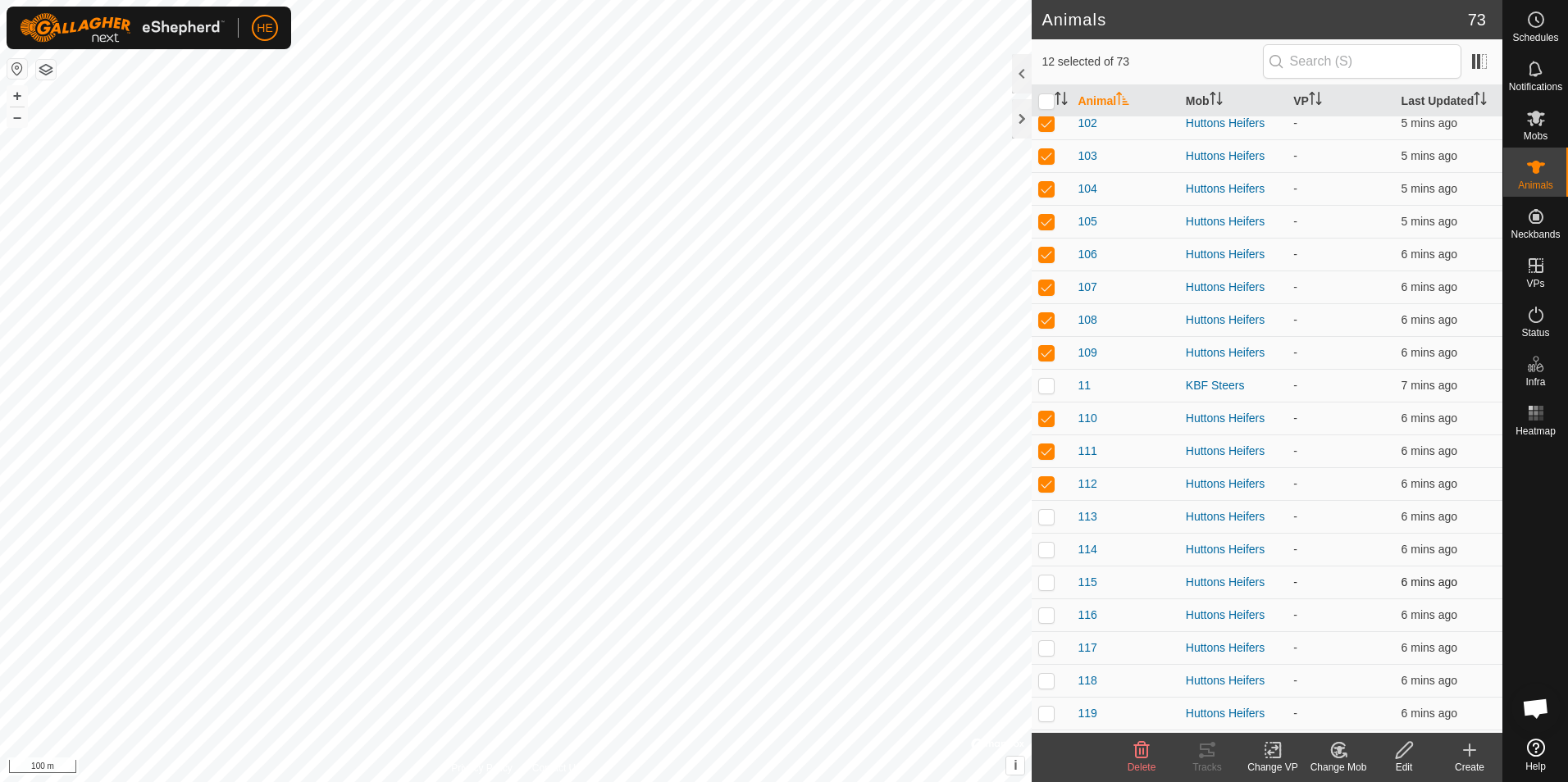
scroll to position [164, 0]
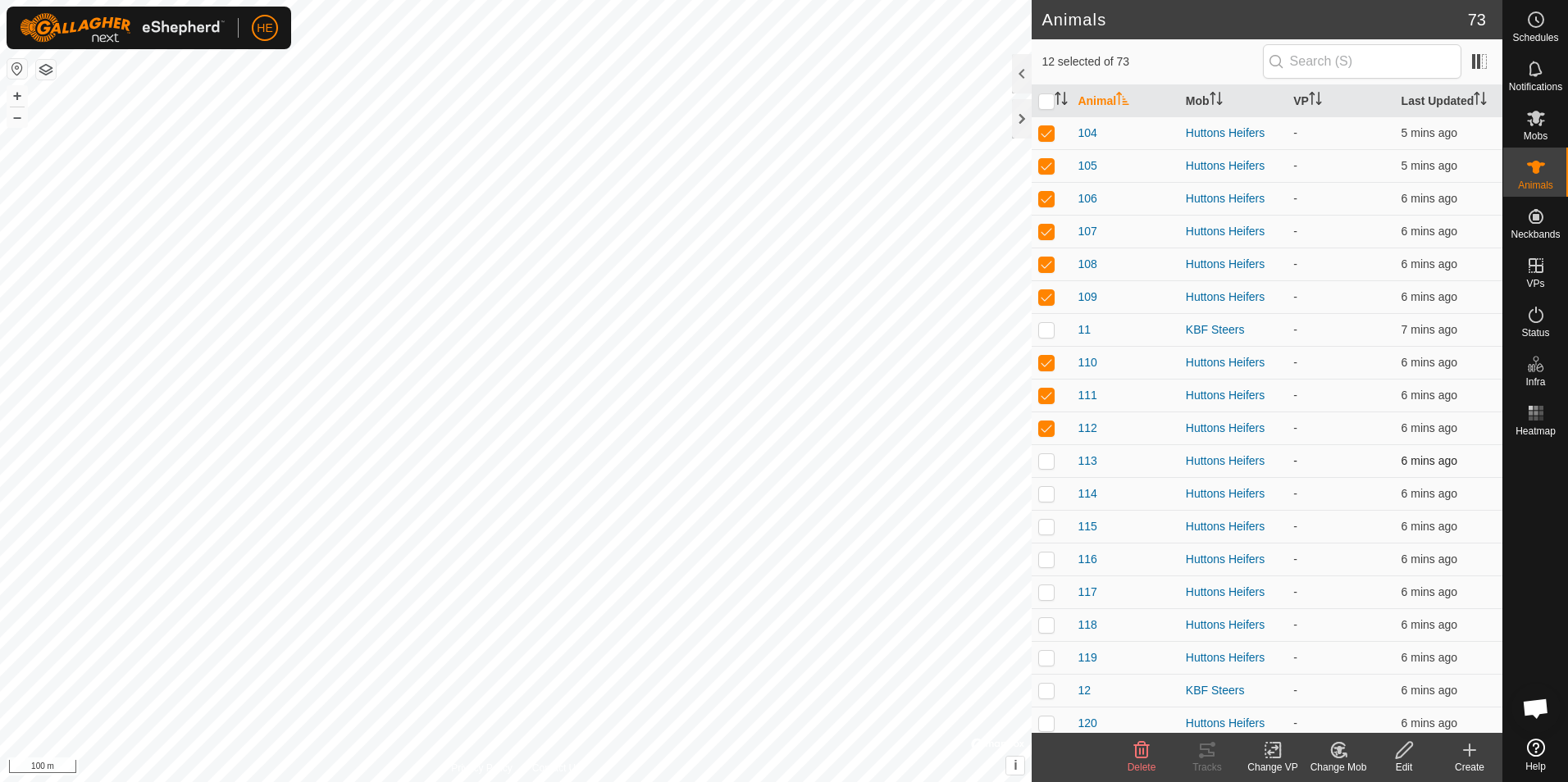
click at [1047, 460] on p-checkbox at bounding box center [1046, 461] width 16 height 13
checkbox input "true"
click at [1048, 496] on p-checkbox at bounding box center [1046, 494] width 16 height 13
checkbox input "true"
click at [1044, 523] on p-checkbox at bounding box center [1046, 527] width 16 height 13
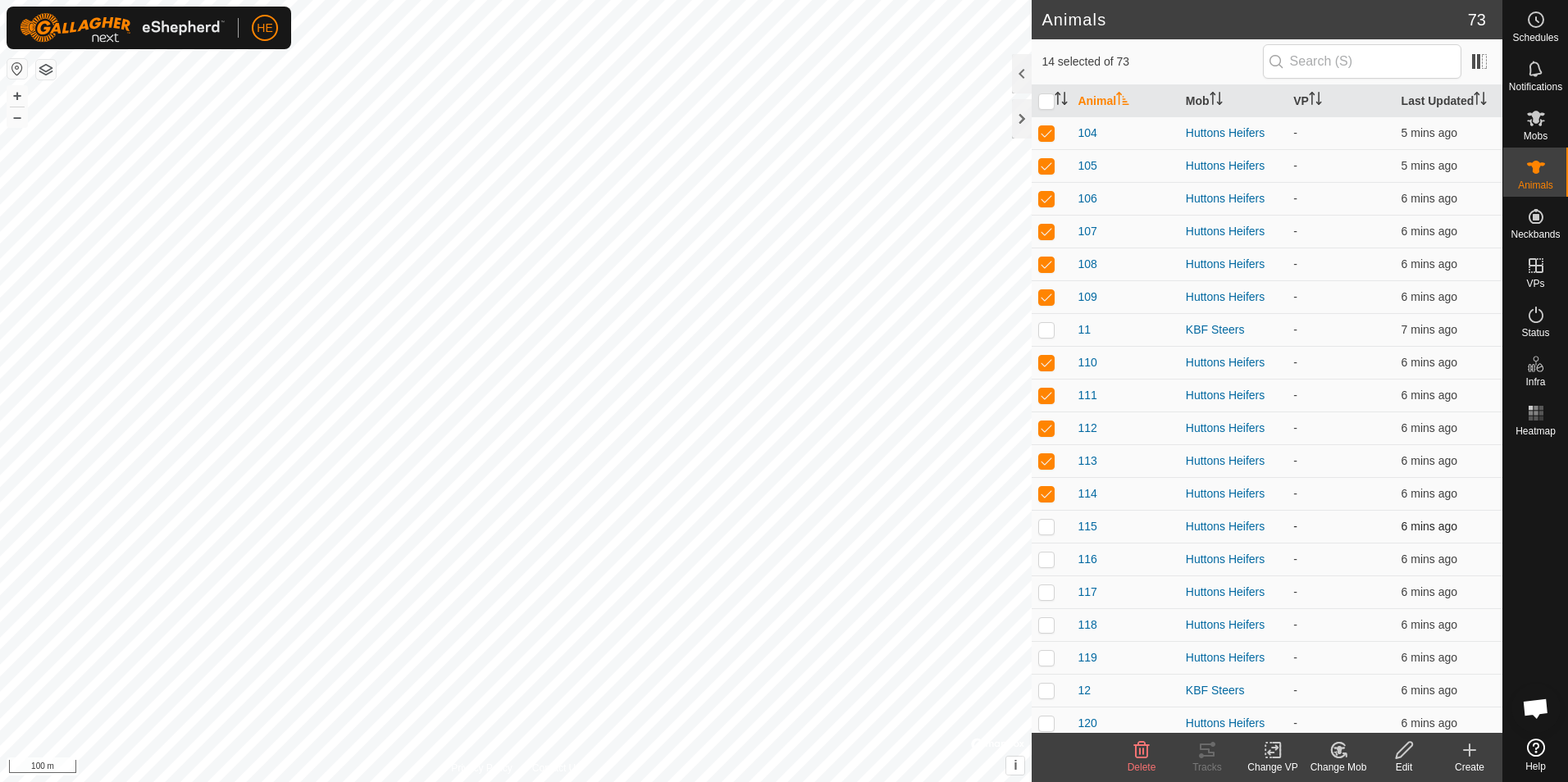
checkbox input "true"
click at [1047, 558] on p-checkbox at bounding box center [1046, 559] width 16 height 13
checkbox input "true"
click at [1045, 592] on p-checkbox at bounding box center [1046, 592] width 16 height 13
checkbox input "true"
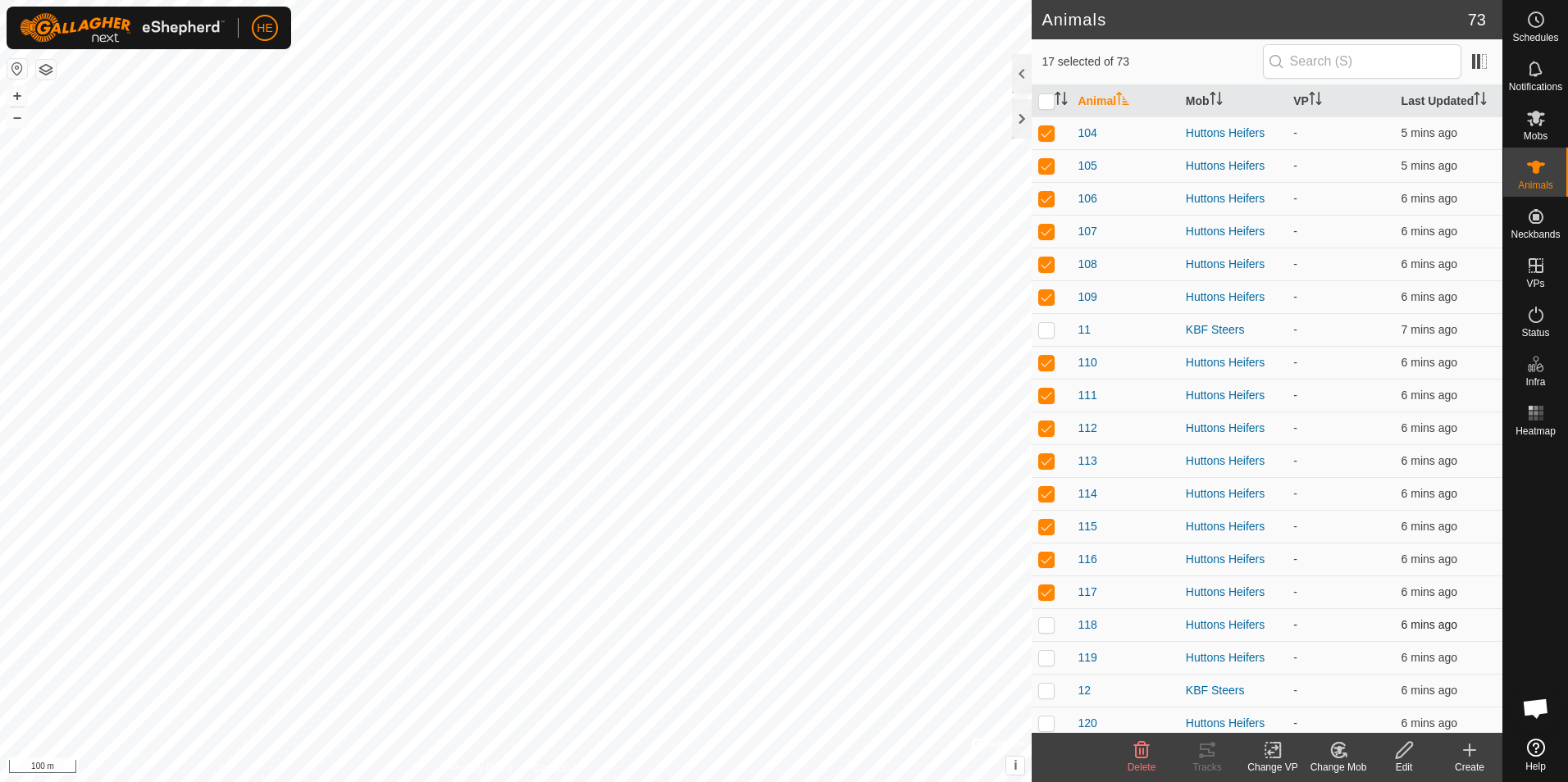
click at [1047, 624] on p-checkbox at bounding box center [1046, 625] width 16 height 13
checkbox input "true"
click at [1045, 656] on p-checkbox at bounding box center [1046, 658] width 16 height 13
checkbox input "true"
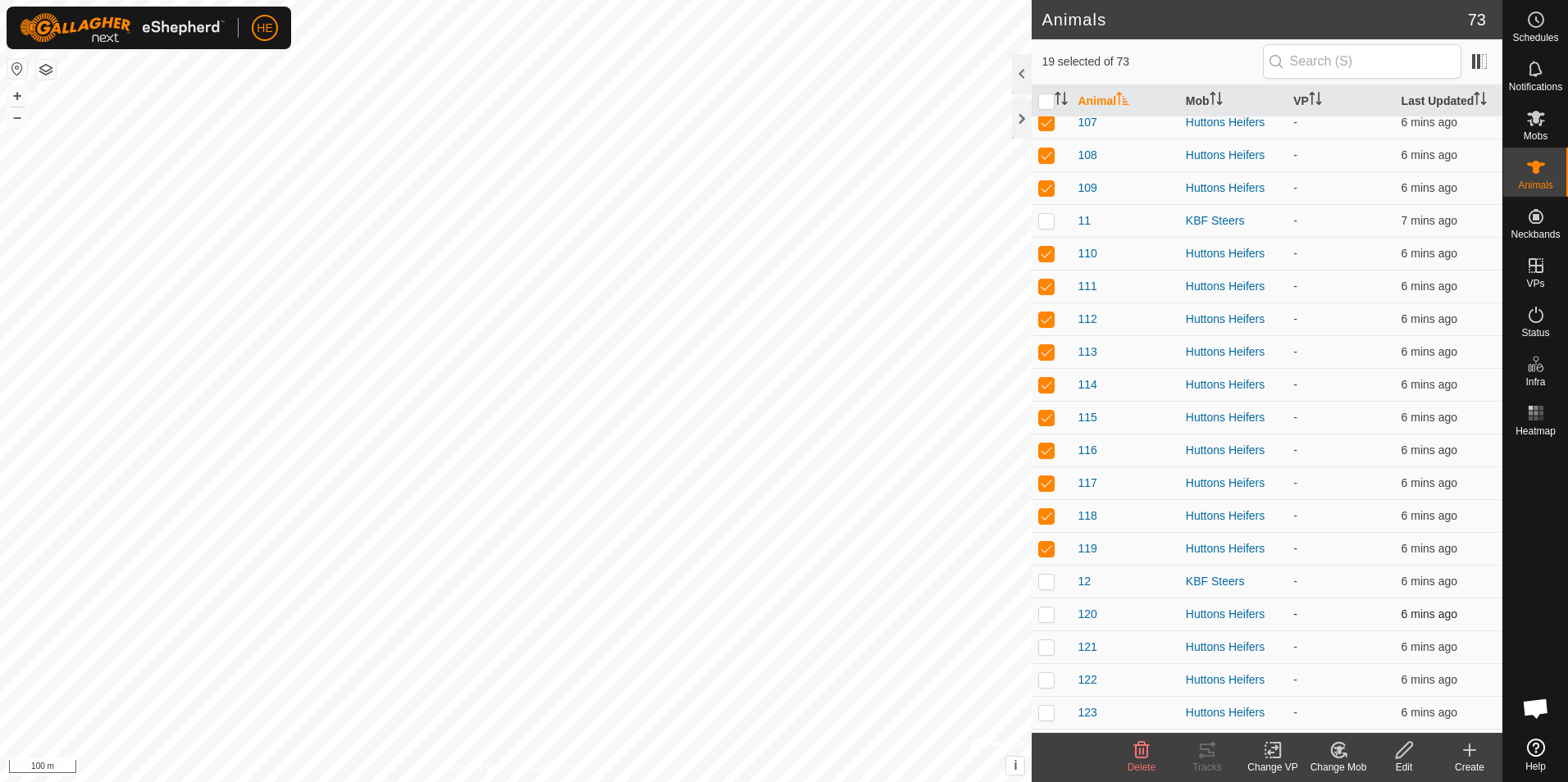
scroll to position [328, 0]
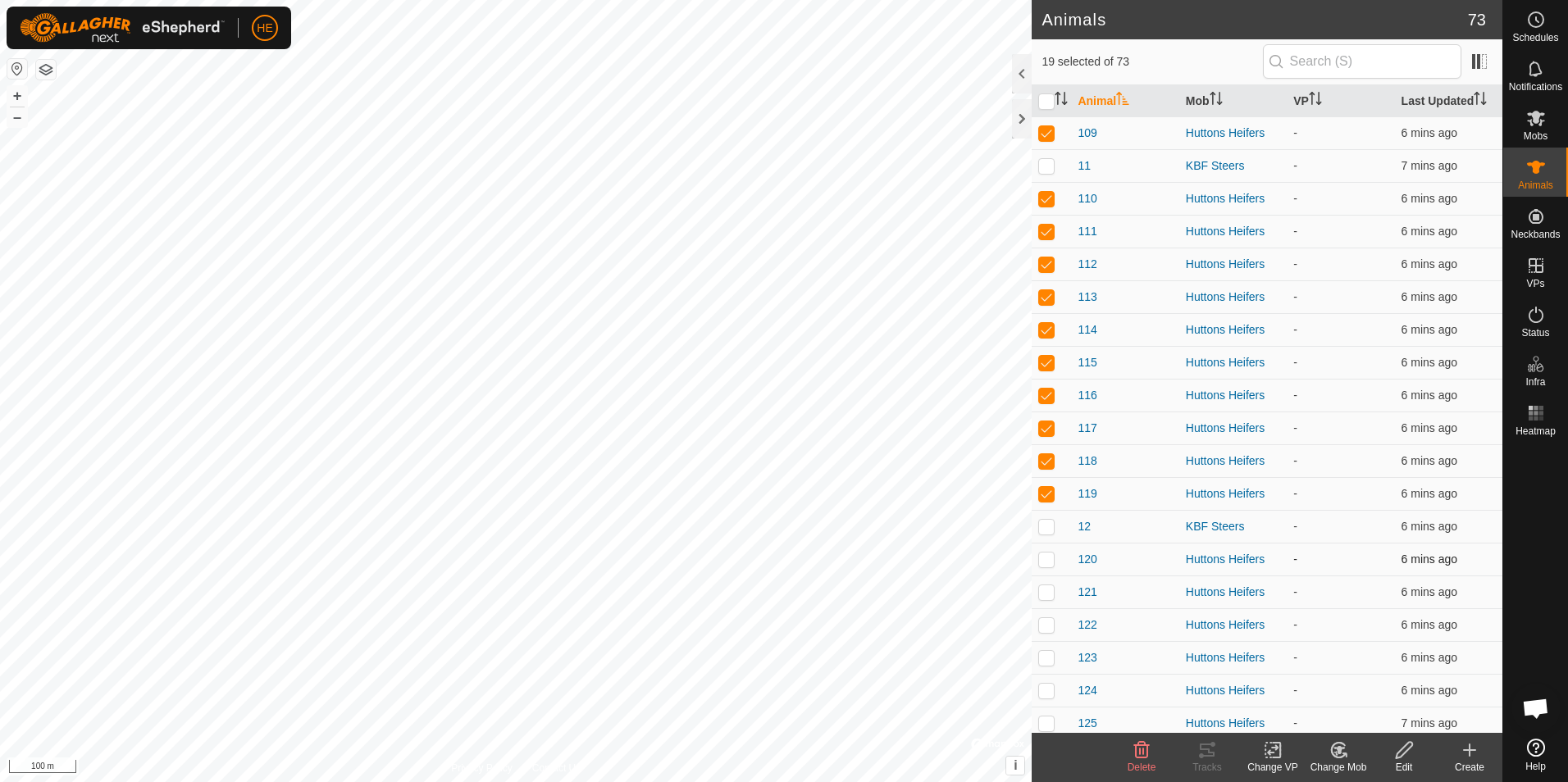
click at [1047, 559] on p-checkbox at bounding box center [1046, 559] width 16 height 13
checkbox input "true"
click at [1046, 590] on p-checkbox at bounding box center [1046, 592] width 16 height 13
checkbox input "true"
click at [1042, 622] on p-checkbox at bounding box center [1046, 625] width 16 height 13
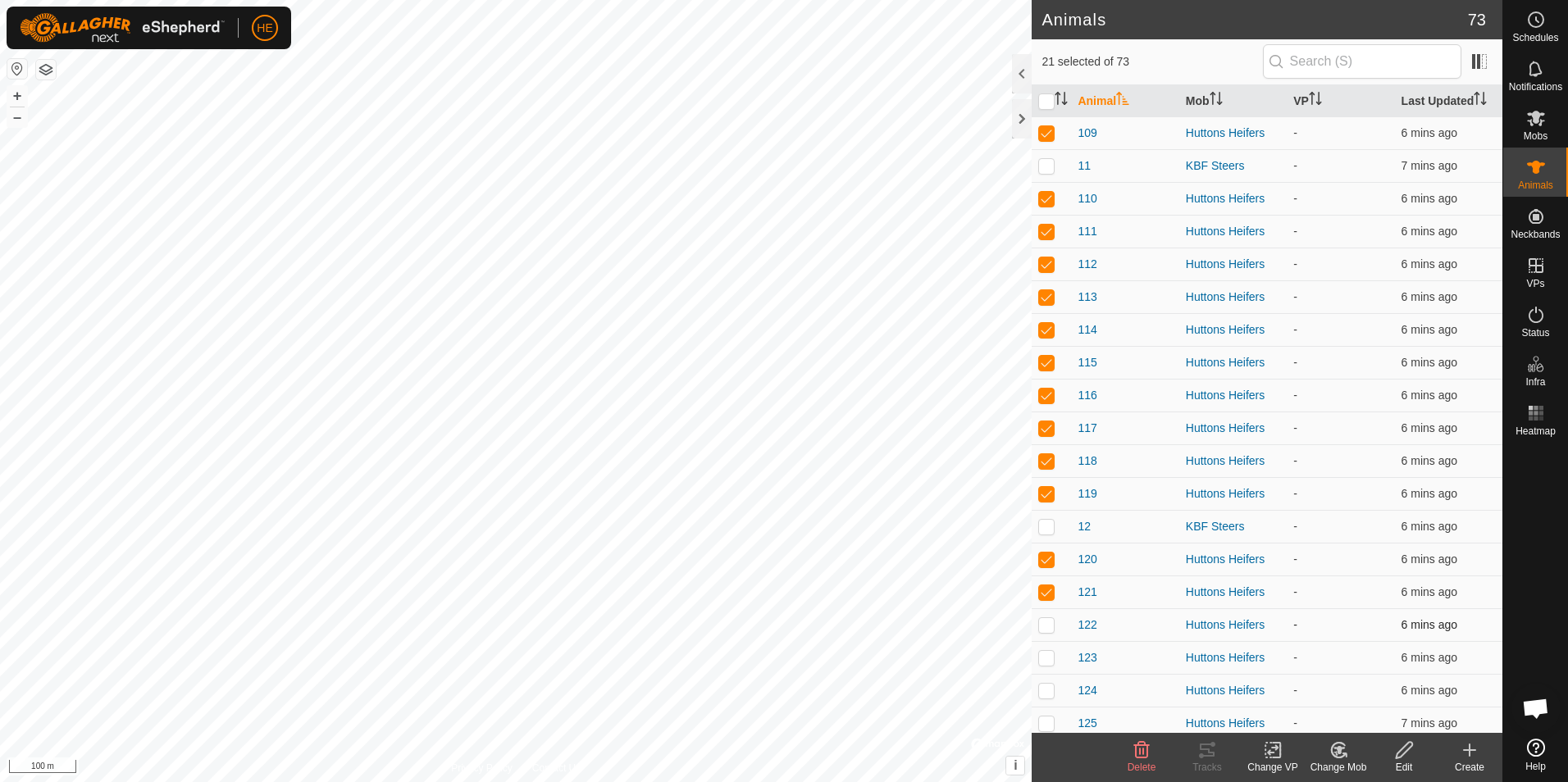
checkbox input "true"
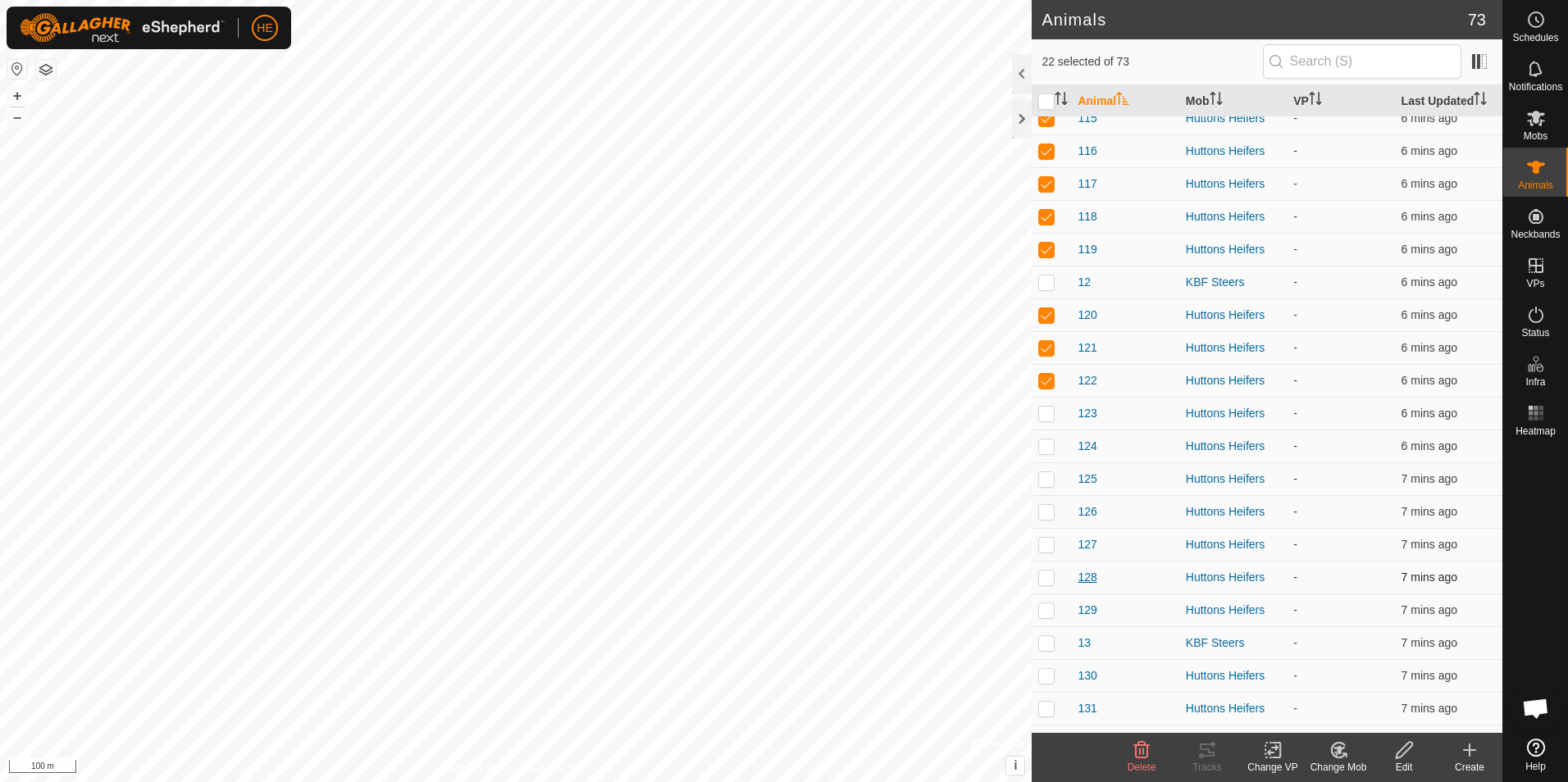
scroll to position [574, 0]
click at [1049, 413] on p-checkbox at bounding box center [1046, 412] width 16 height 13
checkbox input "true"
click at [1049, 444] on p-checkbox at bounding box center [1046, 444] width 16 height 13
checkbox input "true"
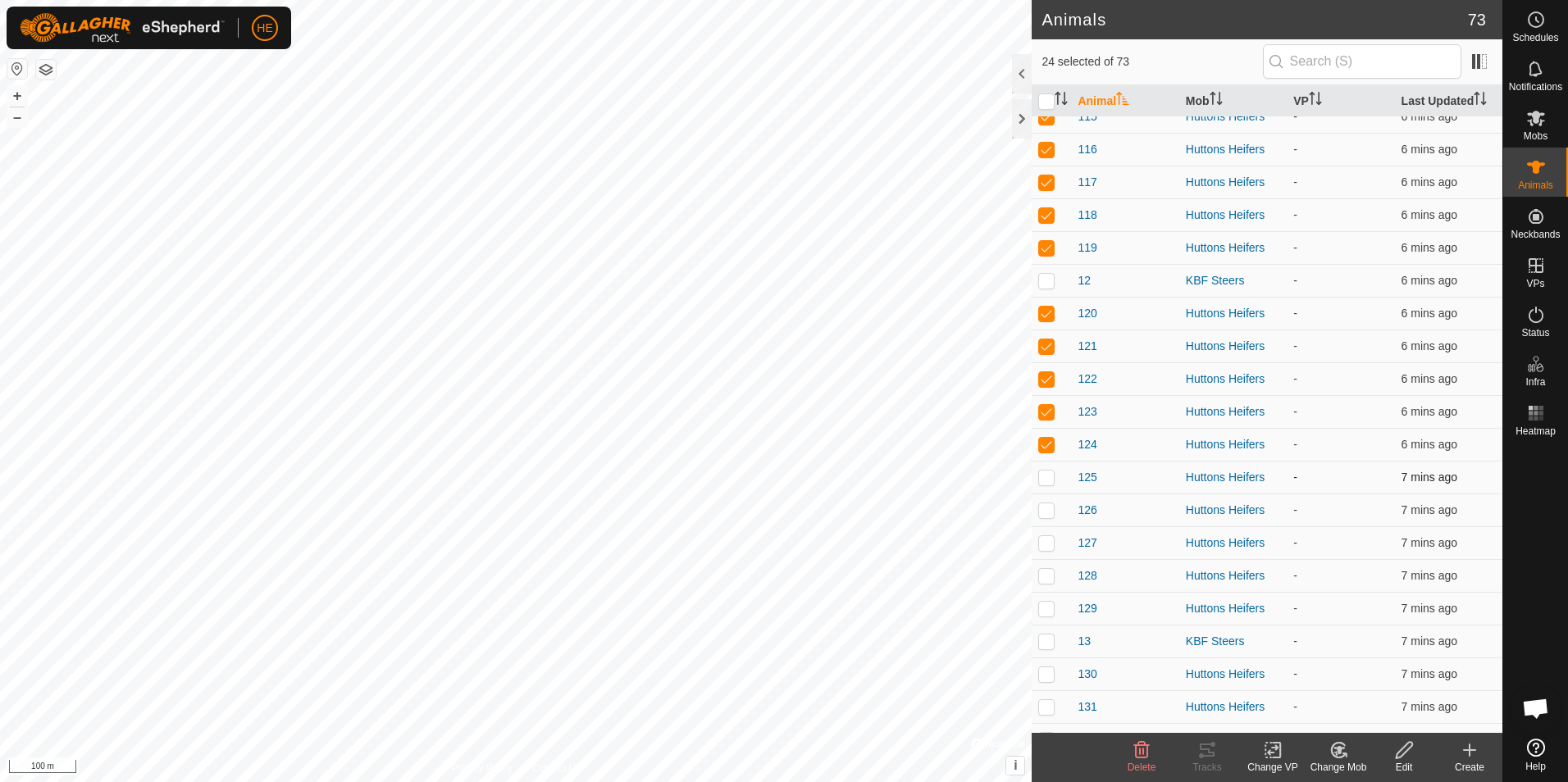
drag, startPoint x: 1046, startPoint y: 474, endPoint x: 1043, endPoint y: 486, distance: 12.4
click at [1046, 476] on p-checkbox at bounding box center [1046, 477] width 16 height 13
checkbox input "true"
click at [1051, 513] on p-checkbox at bounding box center [1046, 510] width 16 height 13
checkbox input "true"
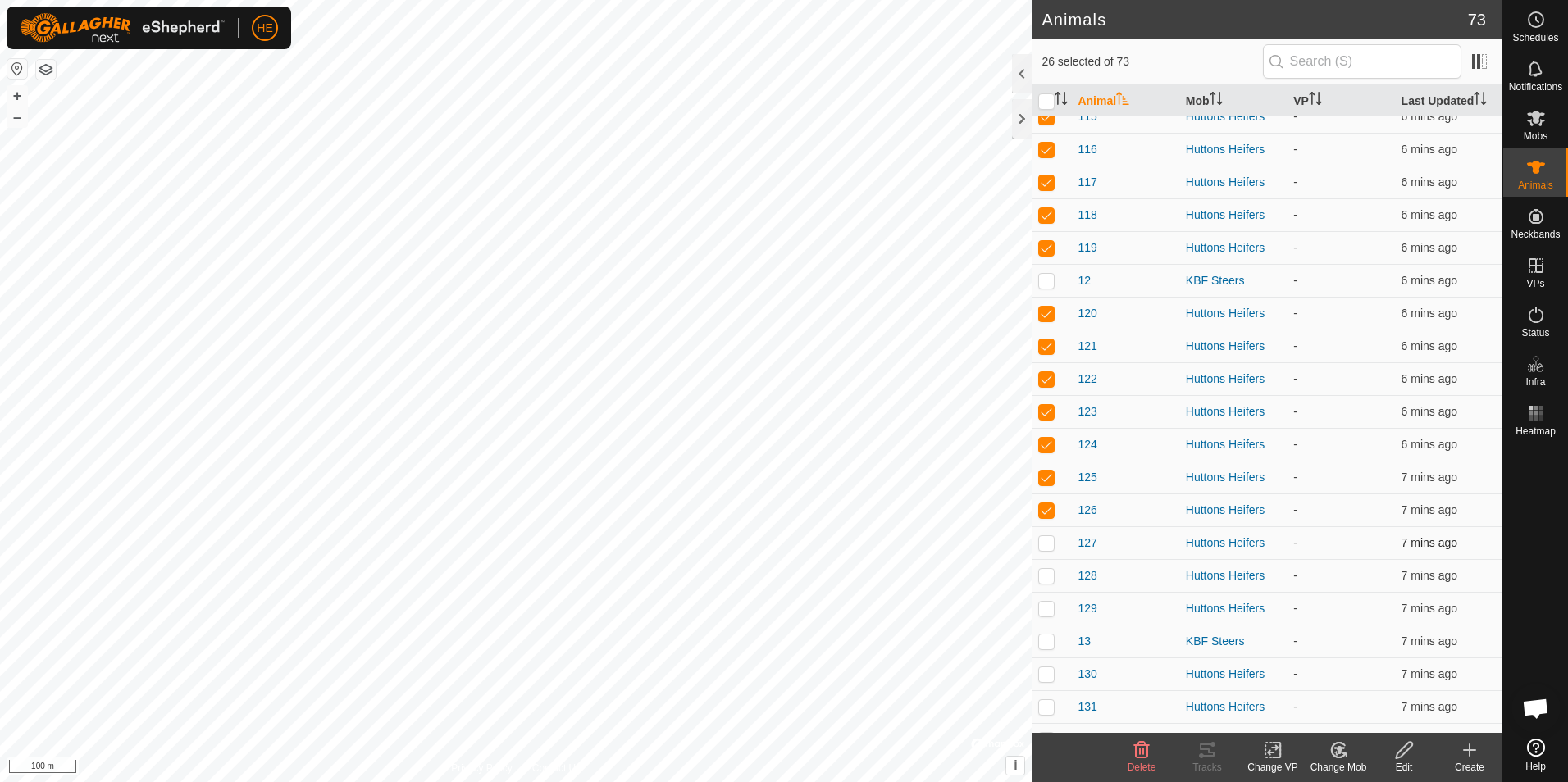
click at [1049, 536] on td at bounding box center [1051, 543] width 39 height 33
checkbox input "true"
click at [1045, 580] on p-checkbox at bounding box center [1046, 576] width 16 height 13
checkbox input "true"
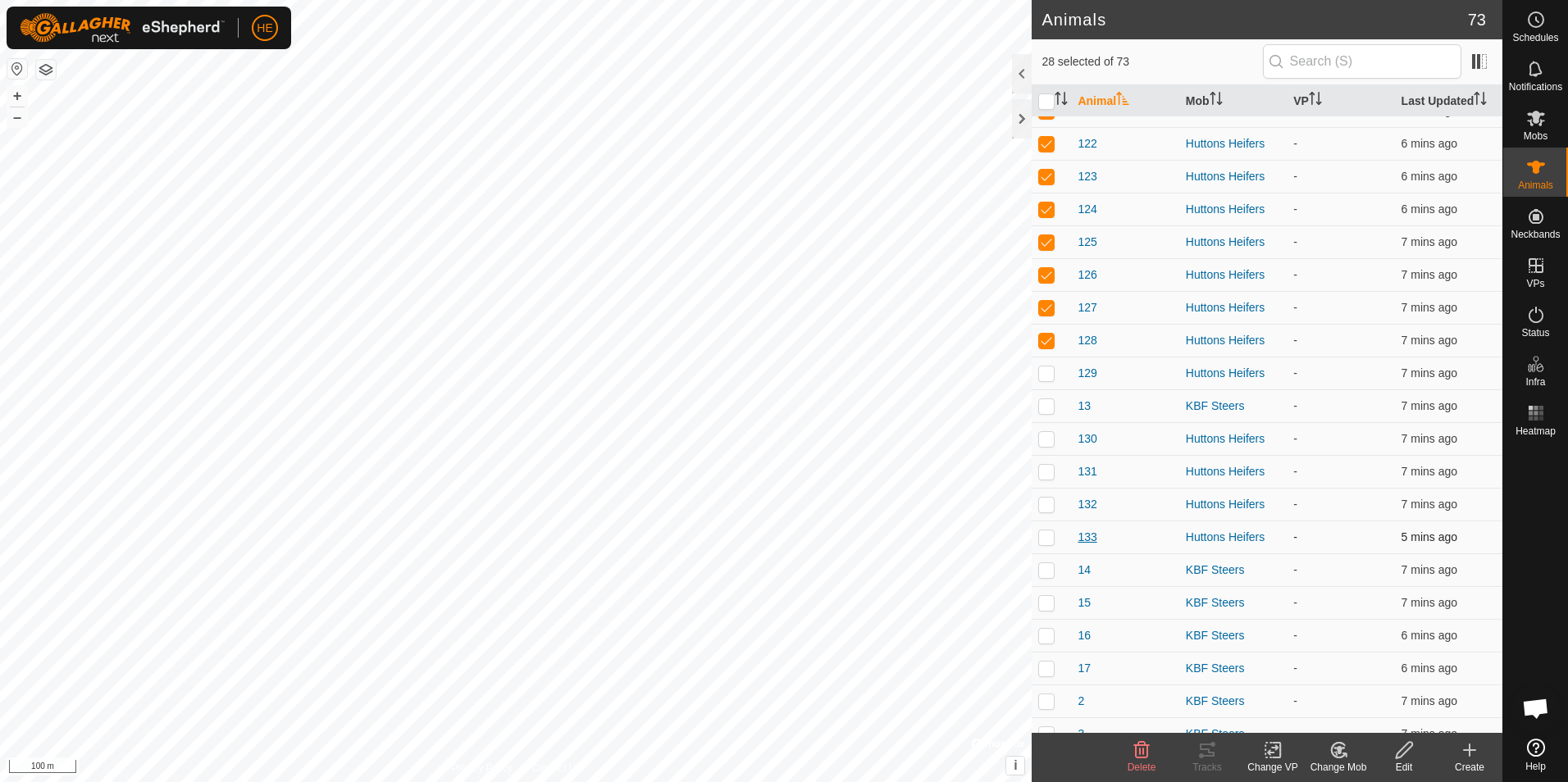
scroll to position [820, 0]
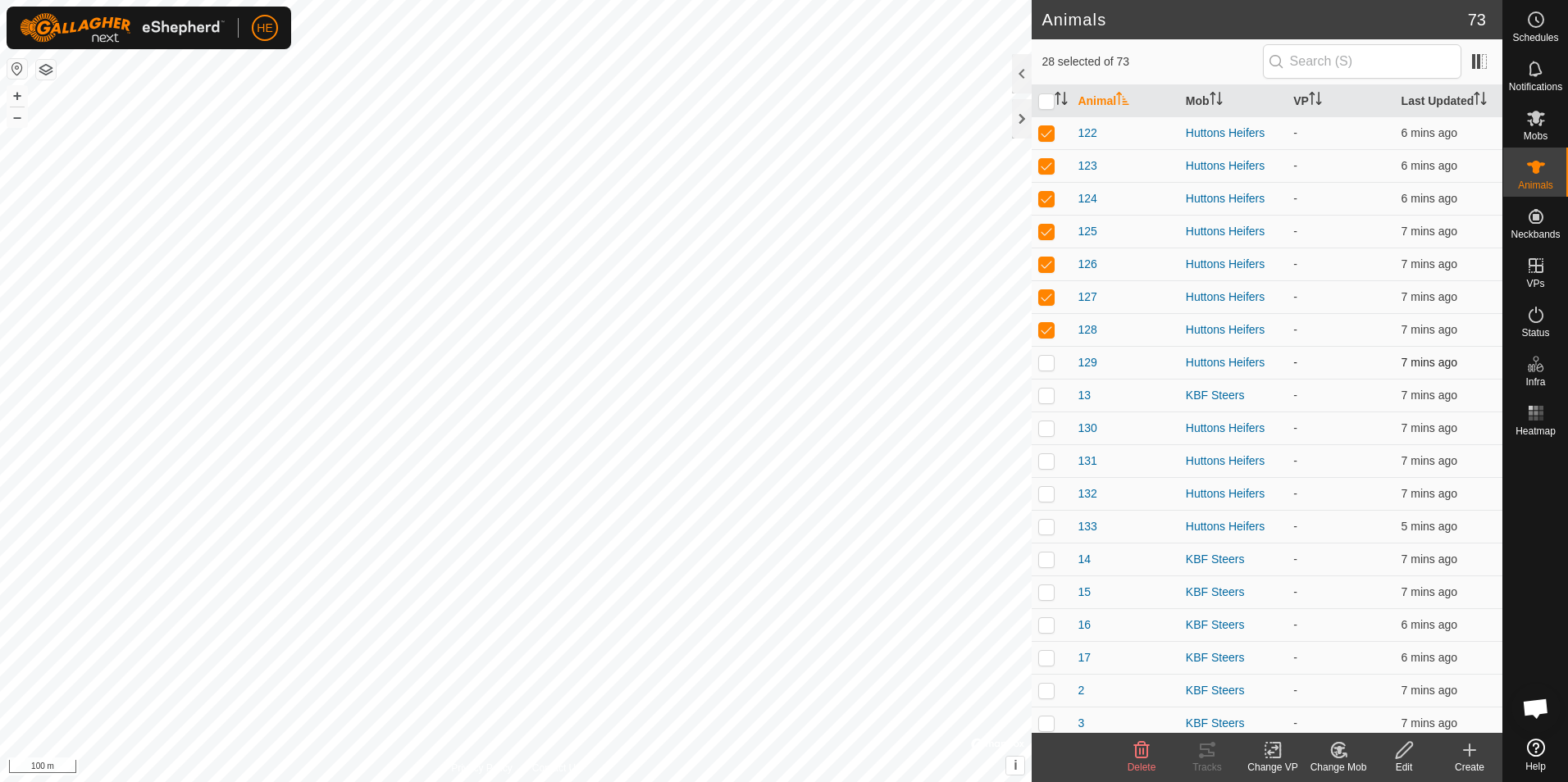
click at [1044, 360] on p-checkbox at bounding box center [1046, 362] width 16 height 13
checkbox input "true"
click at [1049, 429] on p-checkbox at bounding box center [1046, 428] width 16 height 13
checkbox input "true"
click at [1043, 458] on p-checkbox at bounding box center [1046, 461] width 16 height 13
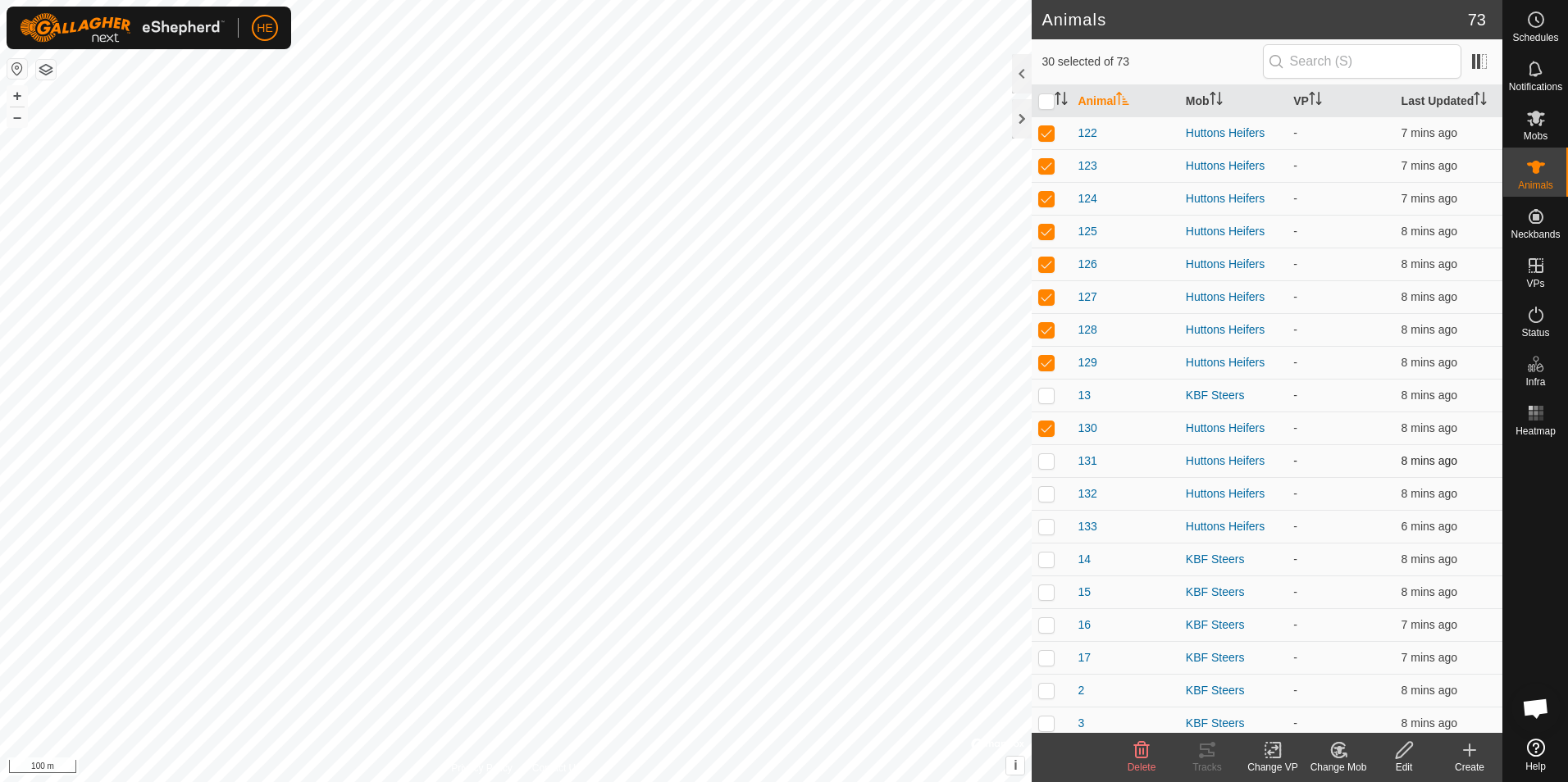
checkbox input "true"
click at [1047, 490] on p-checkbox at bounding box center [1046, 494] width 16 height 13
checkbox input "true"
click at [1046, 523] on p-checkbox at bounding box center [1046, 527] width 16 height 13
checkbox input "true"
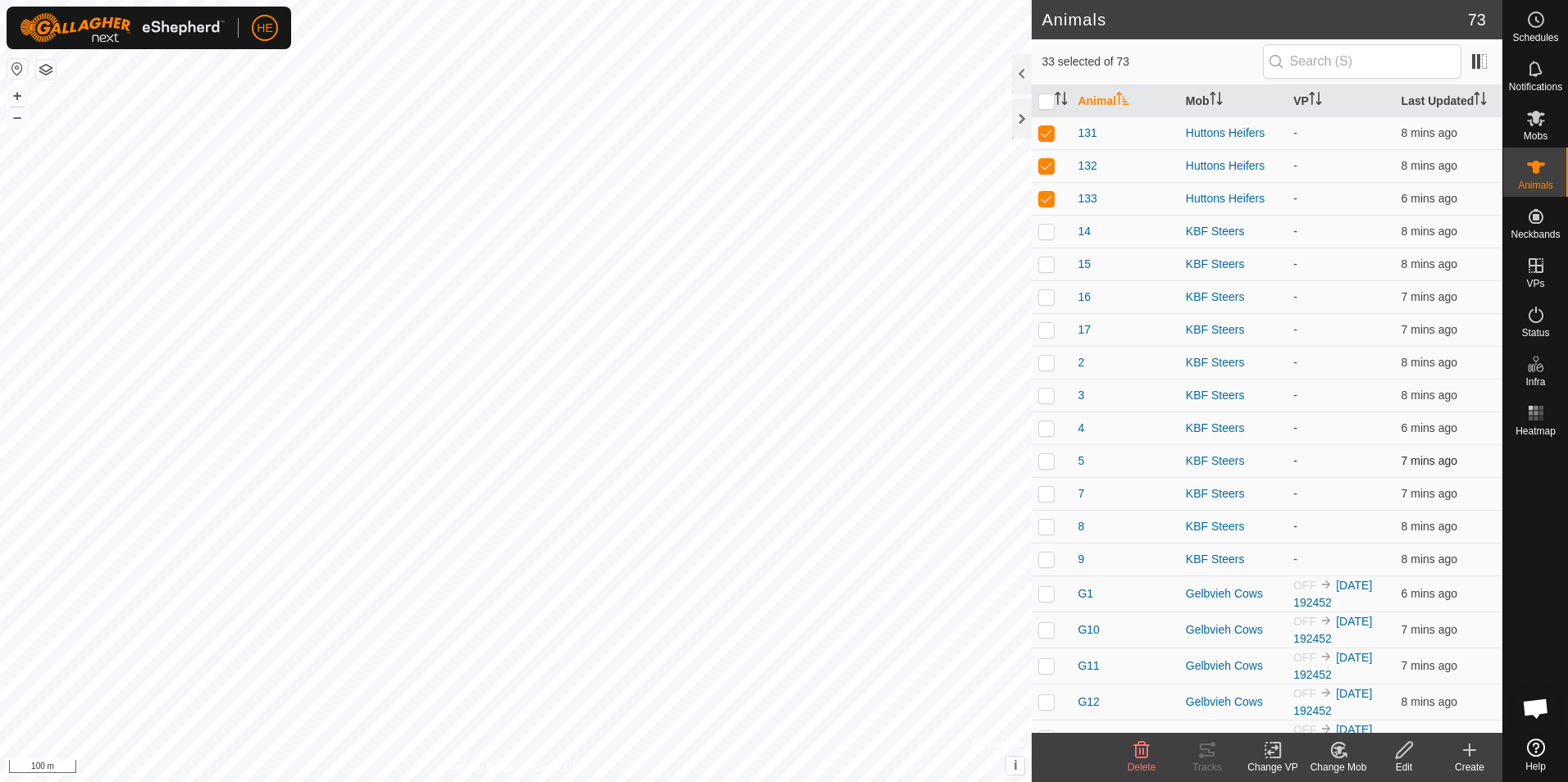
scroll to position [1230, 0]
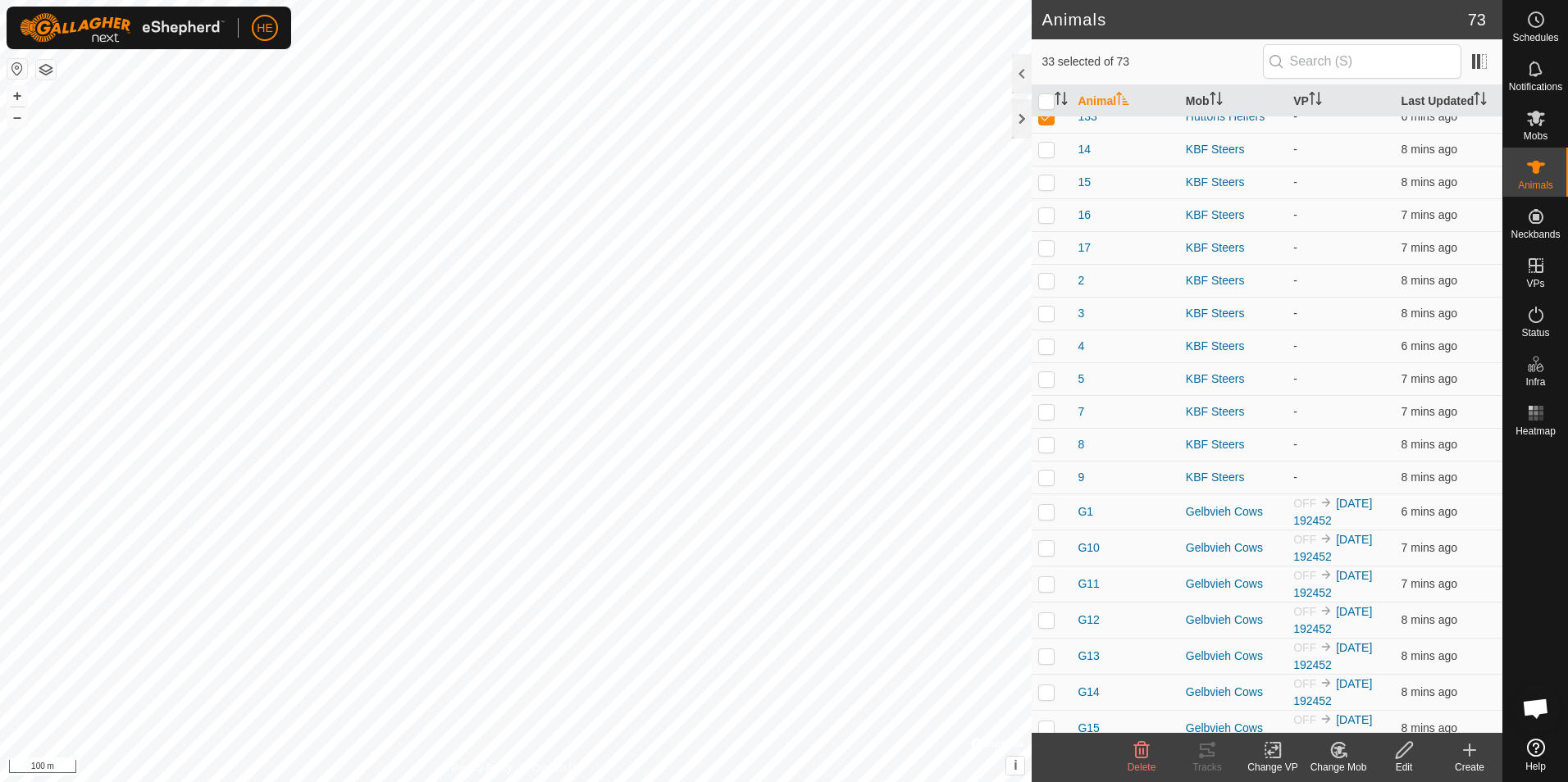
click at [1280, 753] on icon at bounding box center [1272, 751] width 20 height 20
click at [1324, 677] on link "Choose VP..." at bounding box center [1322, 680] width 162 height 33
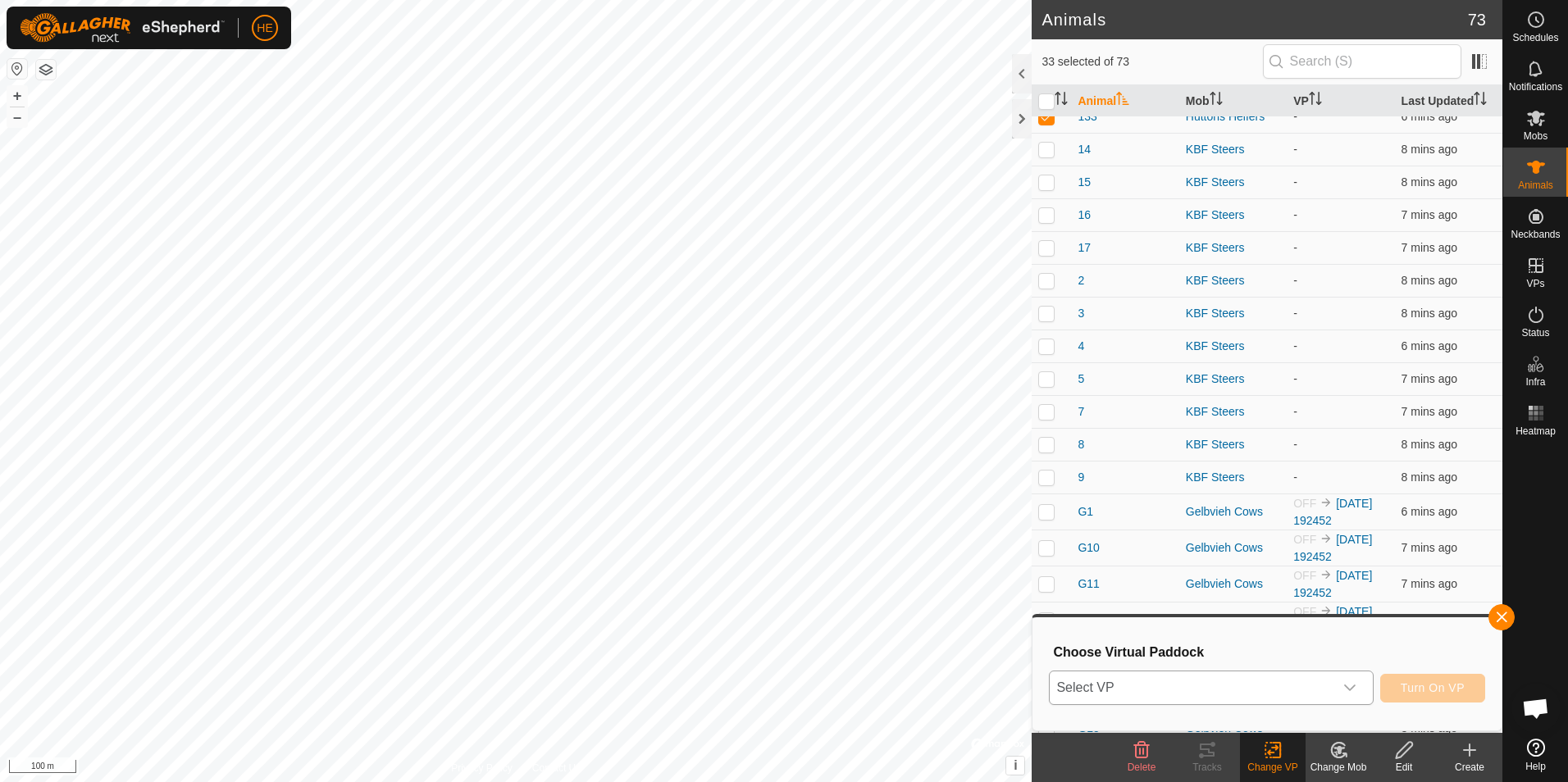
click at [1351, 687] on icon "dropdown trigger" at bounding box center [1349, 688] width 13 height 13
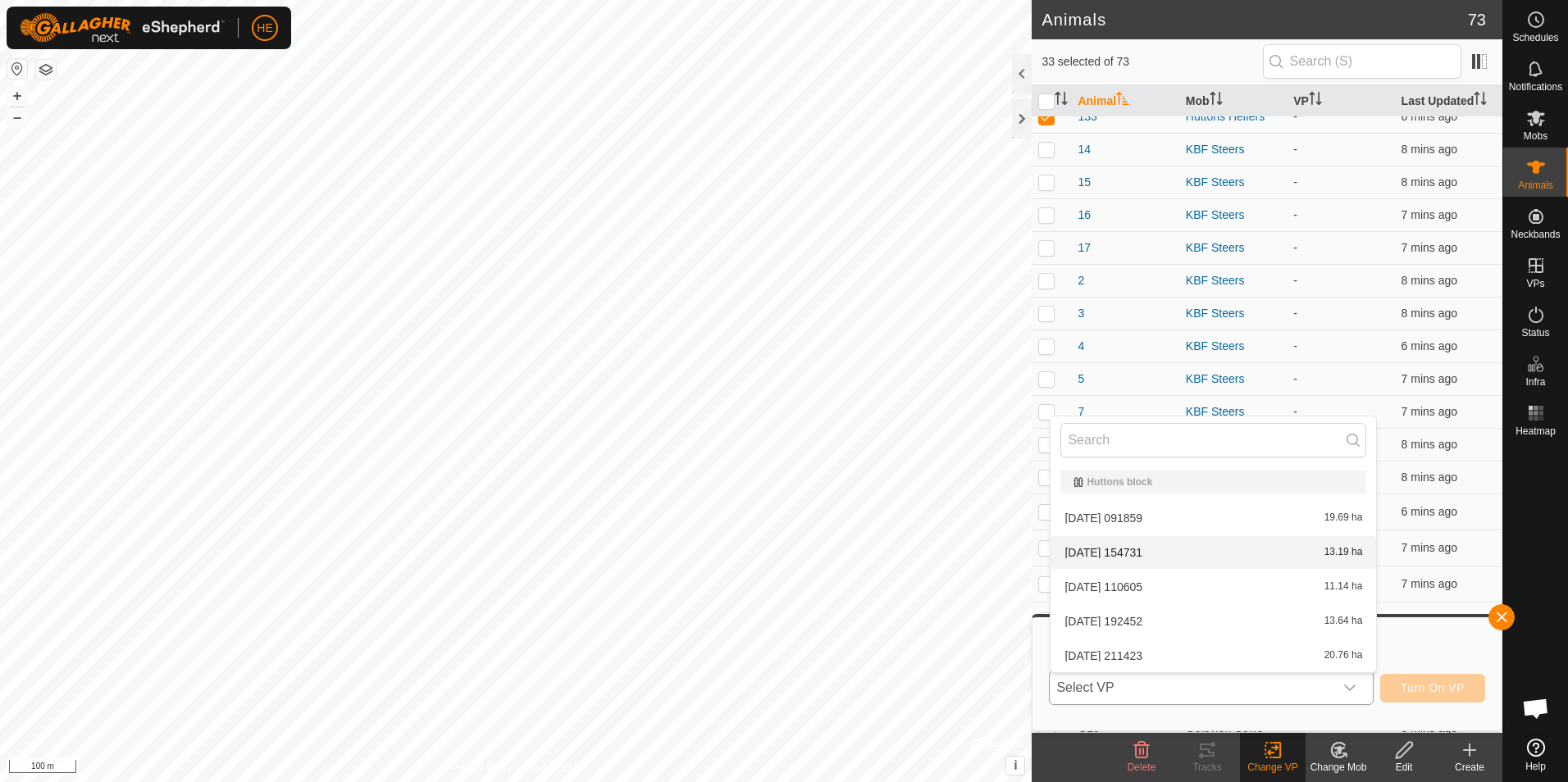
click at [1159, 551] on li "2025-09-04 154731 13.19 ha" at bounding box center [1212, 553] width 326 height 33
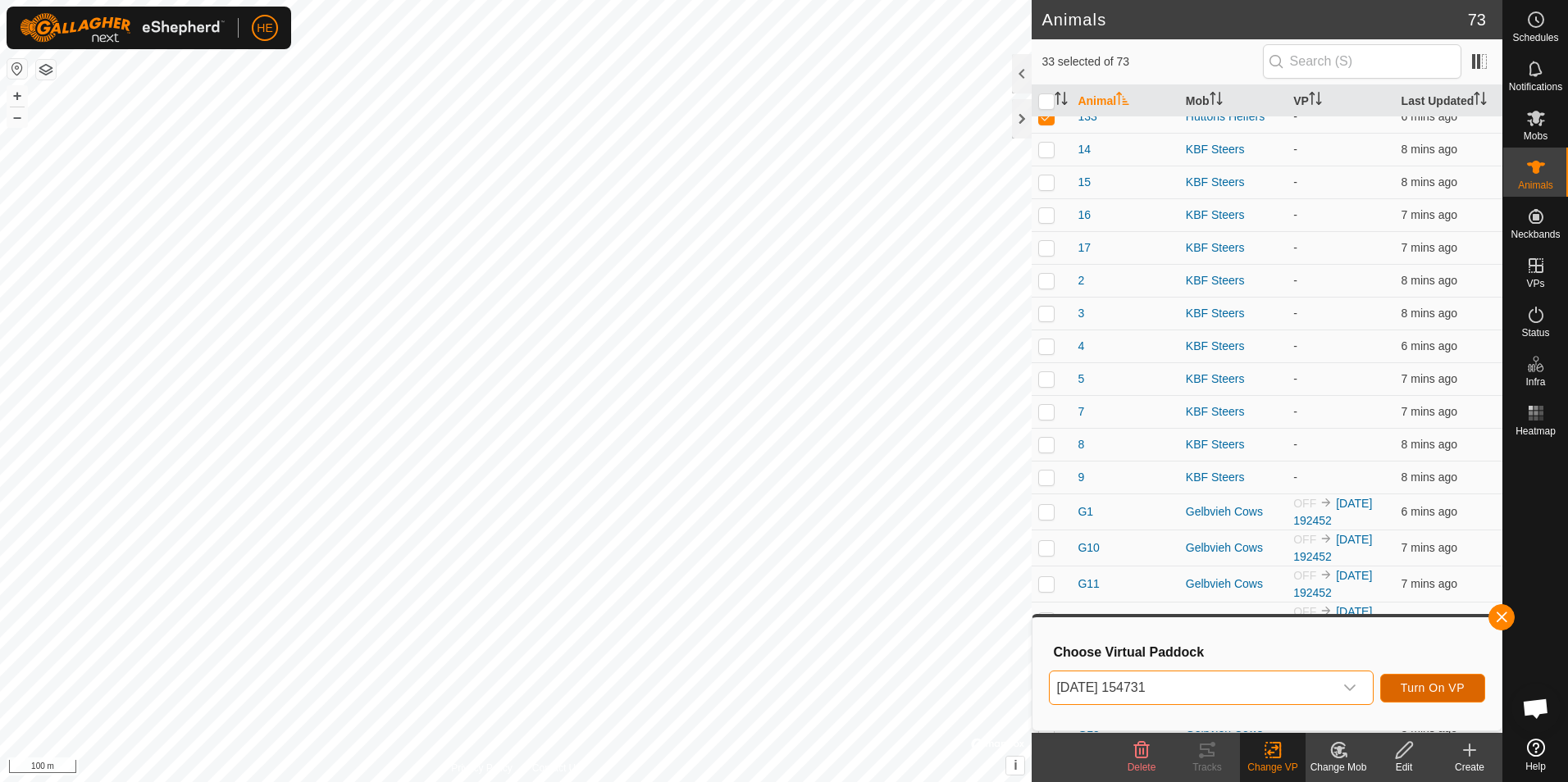
click at [1422, 679] on button "Turn On VP" at bounding box center [1432, 688] width 105 height 28
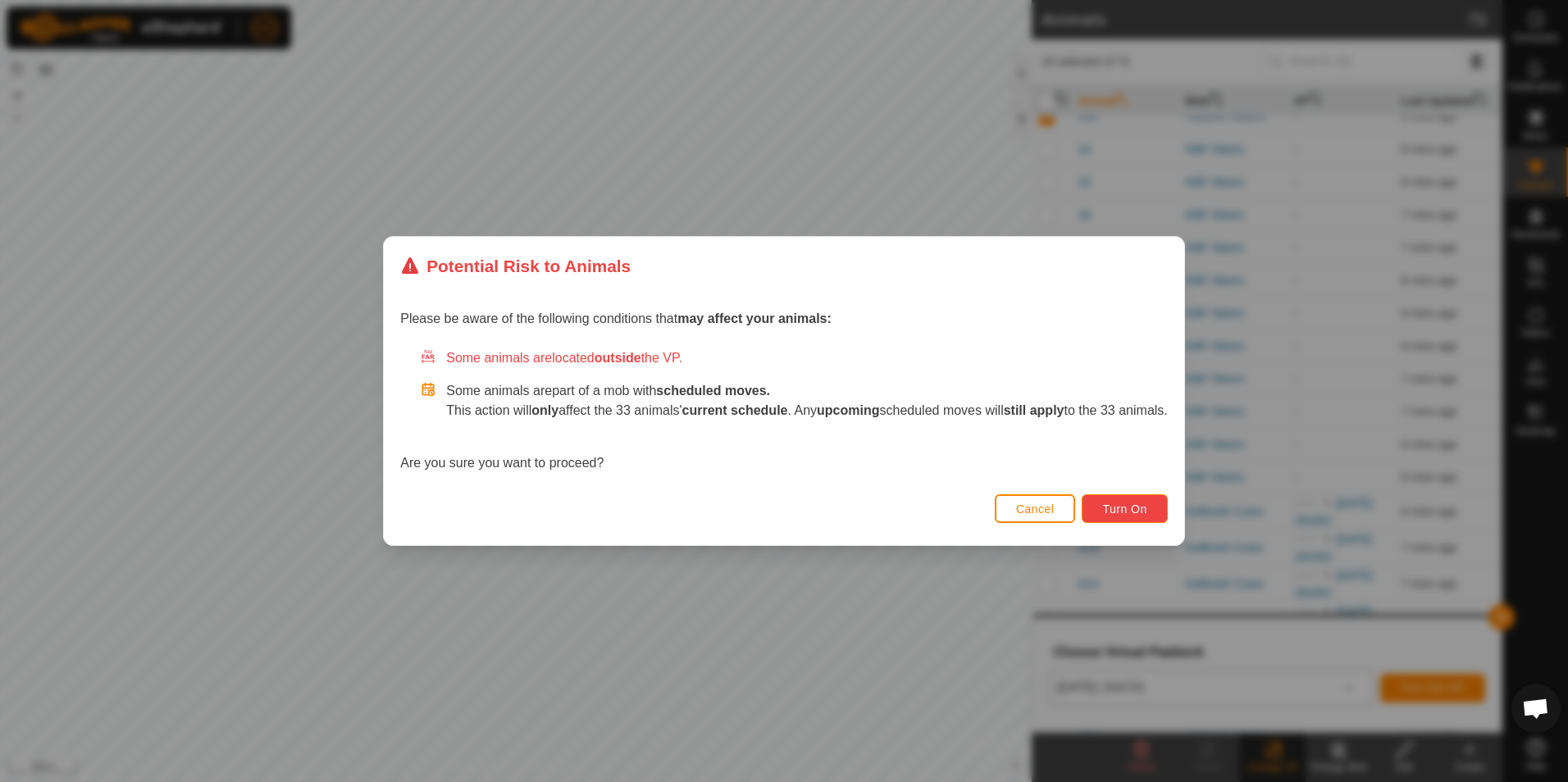
click at [1136, 504] on span "Turn On" at bounding box center [1124, 509] width 45 height 13
